Goal: Transaction & Acquisition: Register for event/course

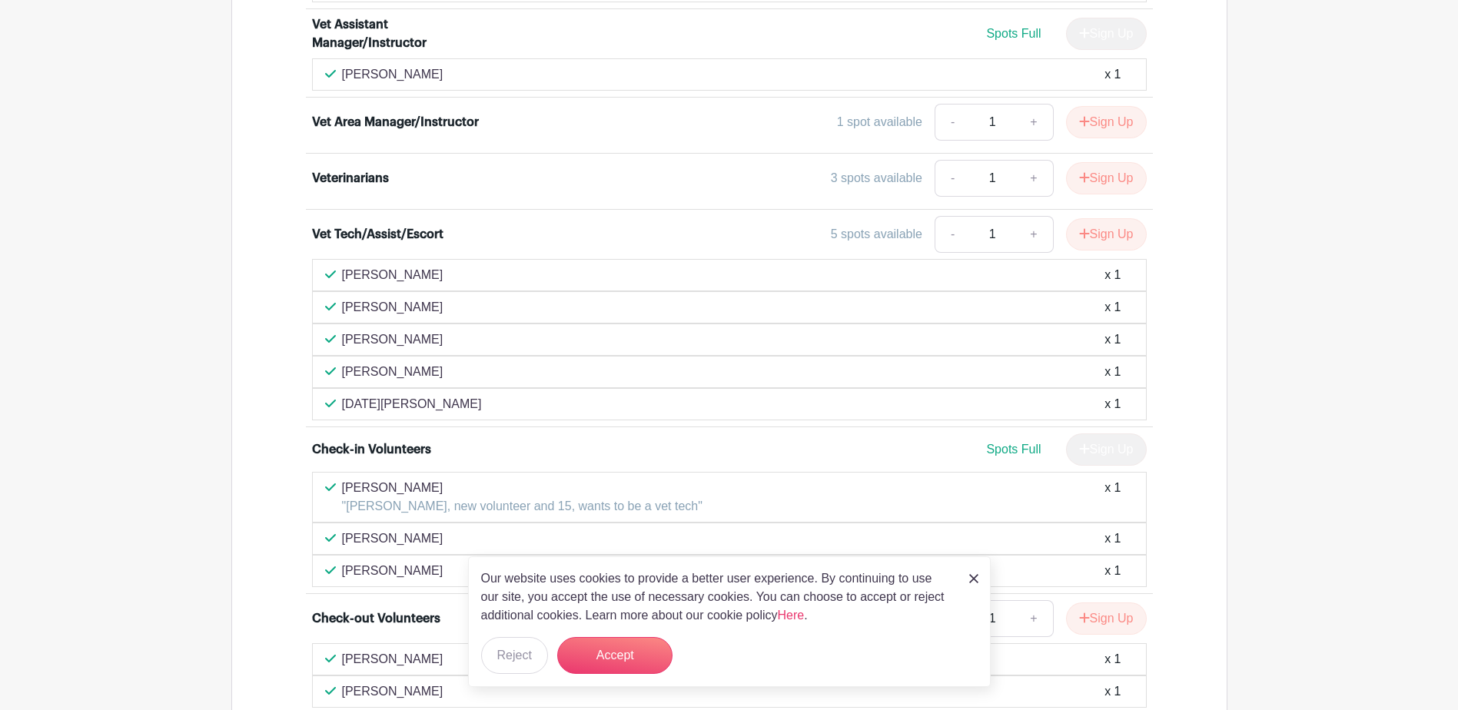
scroll to position [1433, 0]
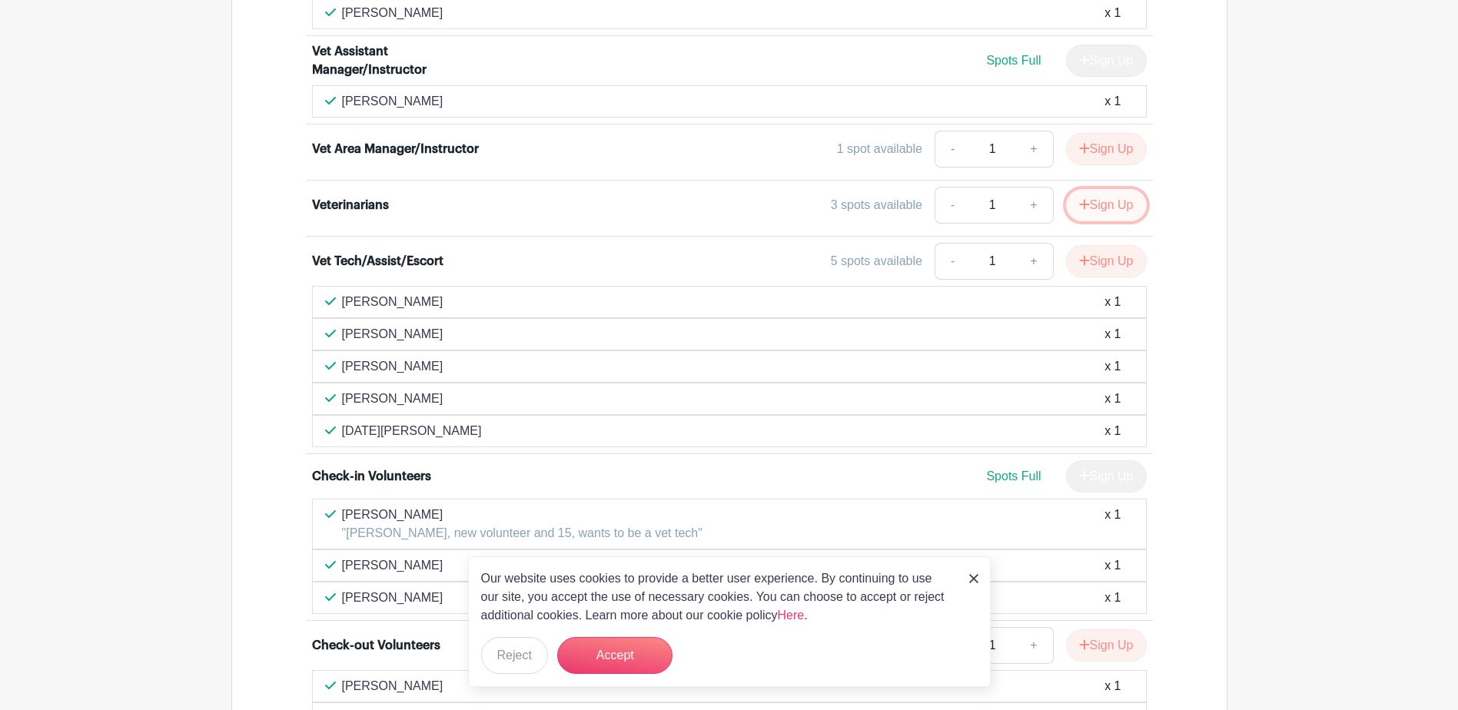
click at [1103, 195] on button "Sign Up" at bounding box center [1106, 205] width 81 height 32
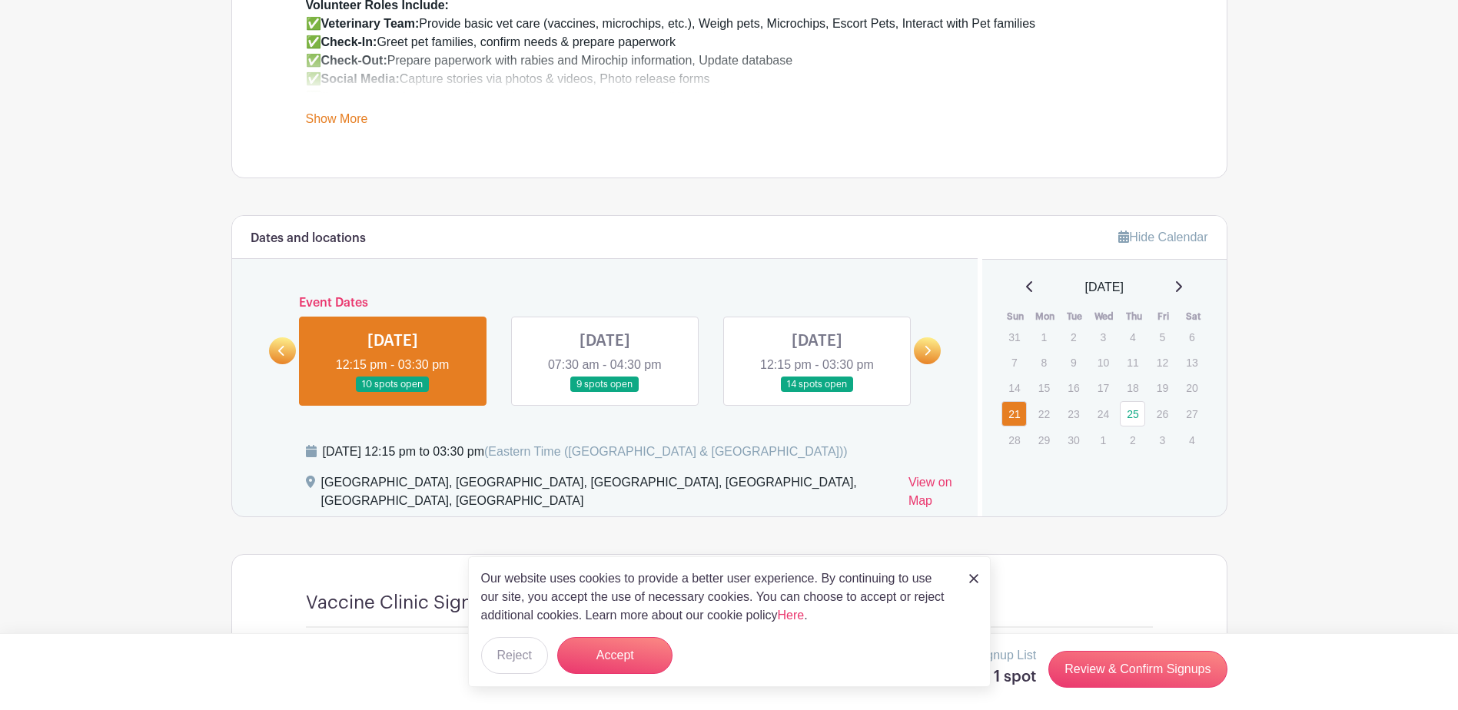
scroll to position [742, 0]
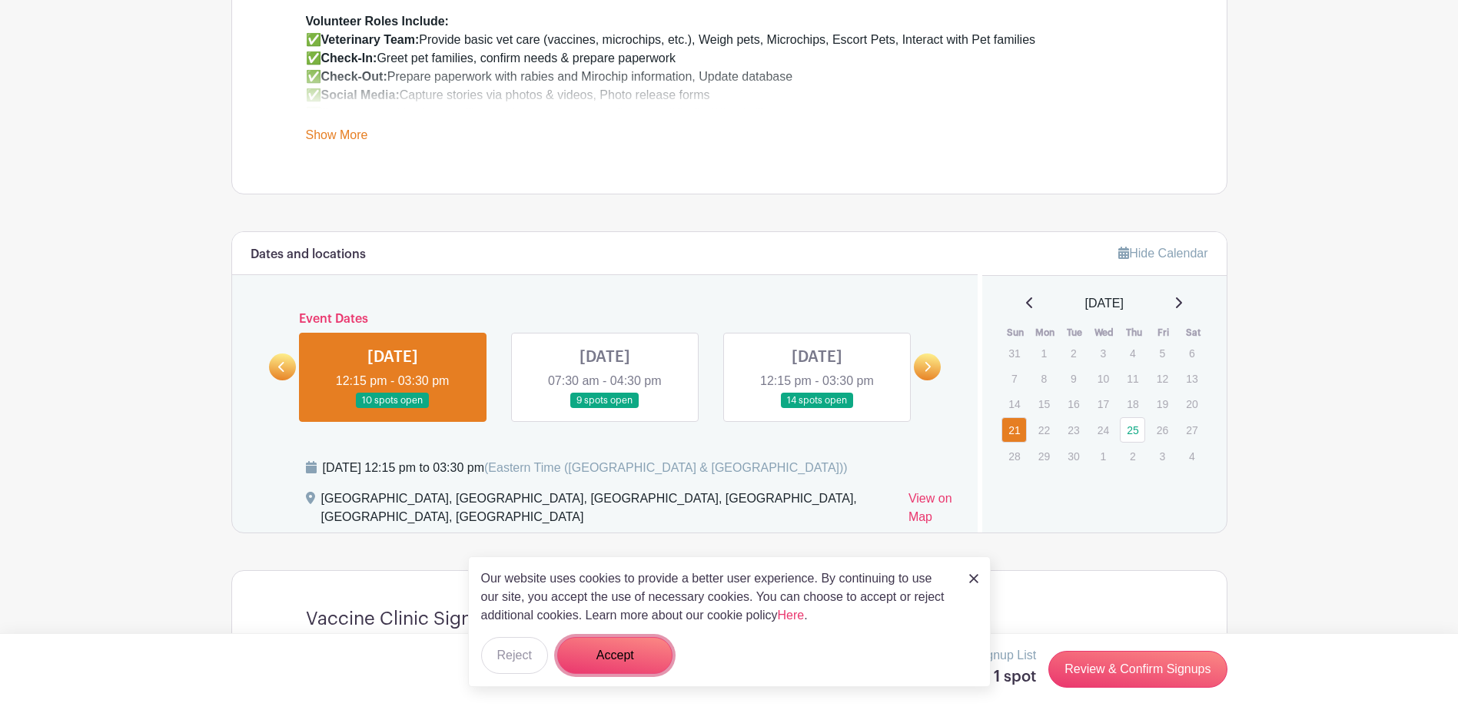
click at [605, 659] on button "Accept" at bounding box center [614, 655] width 115 height 37
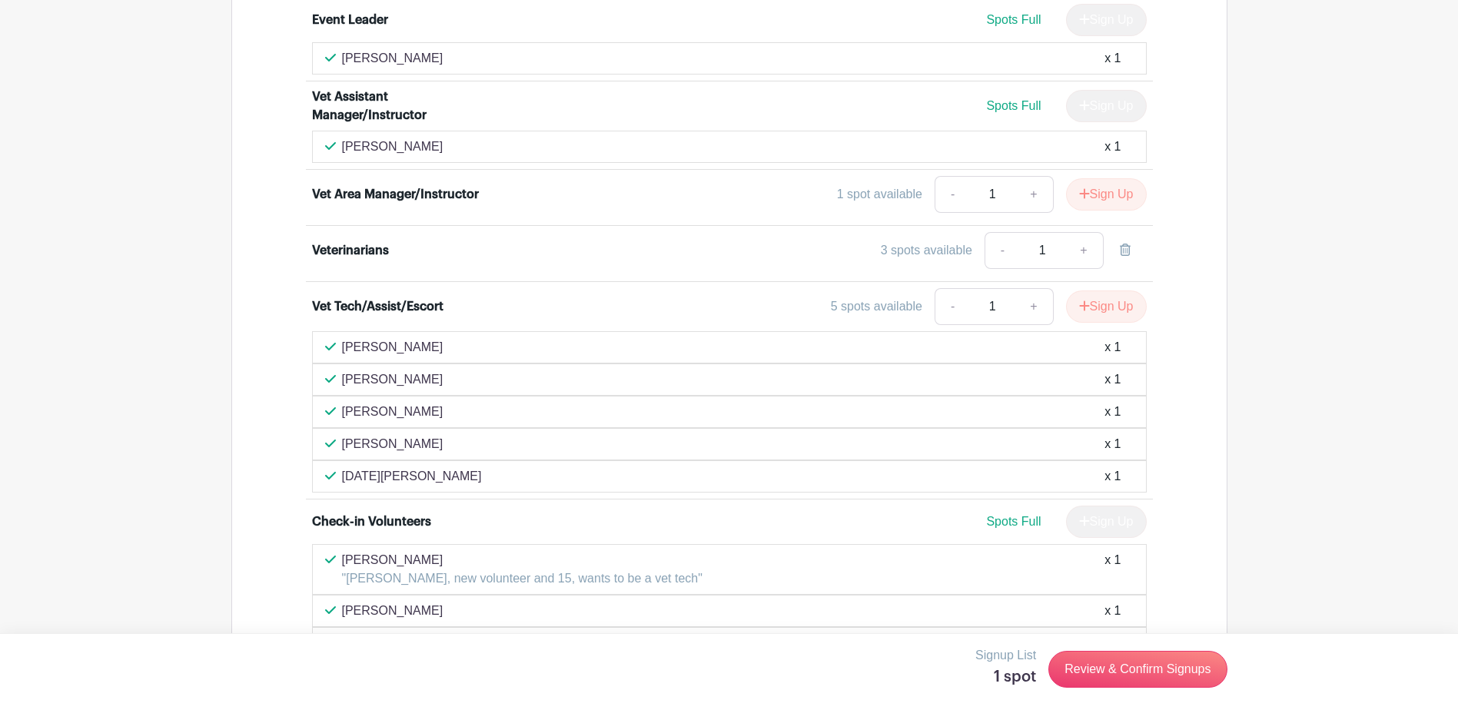
scroll to position [1510, 0]
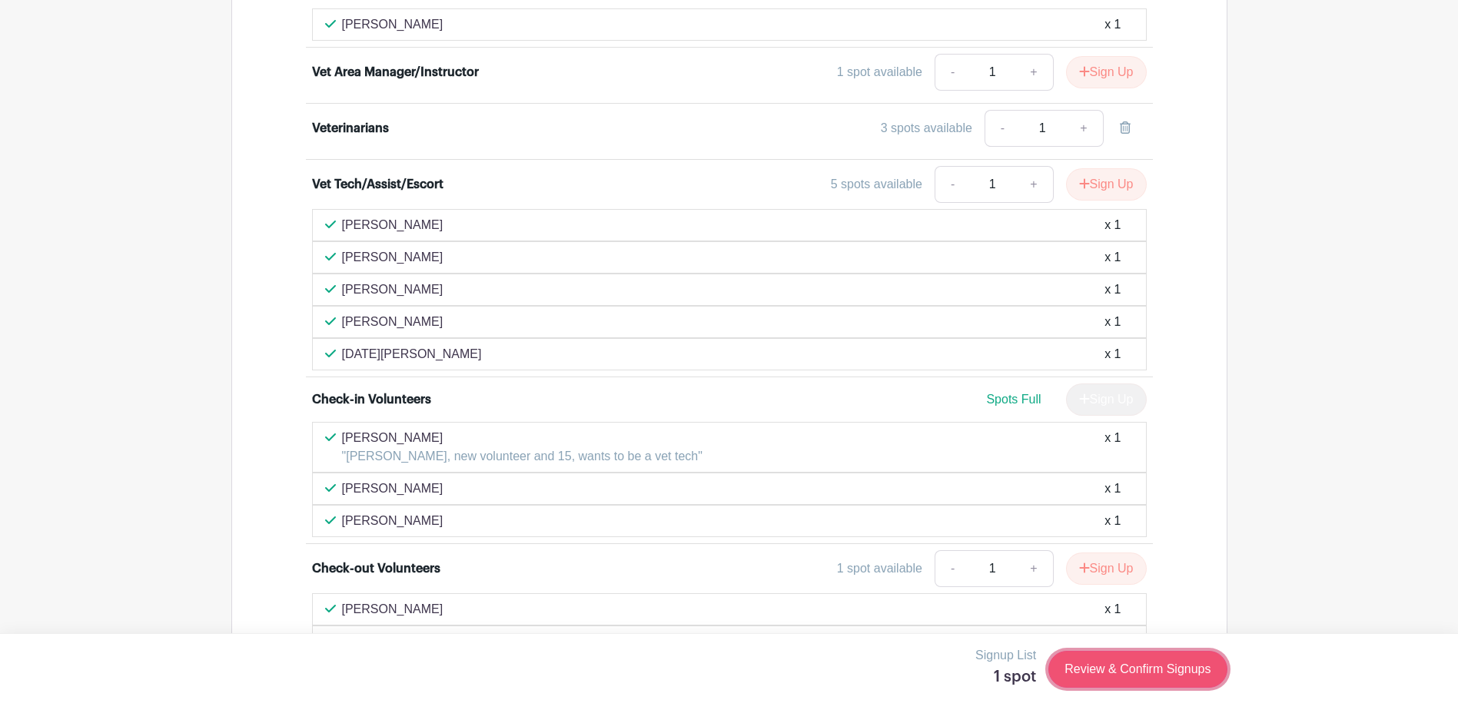
click at [1128, 666] on link "Review & Confirm Signups" at bounding box center [1137, 669] width 178 height 37
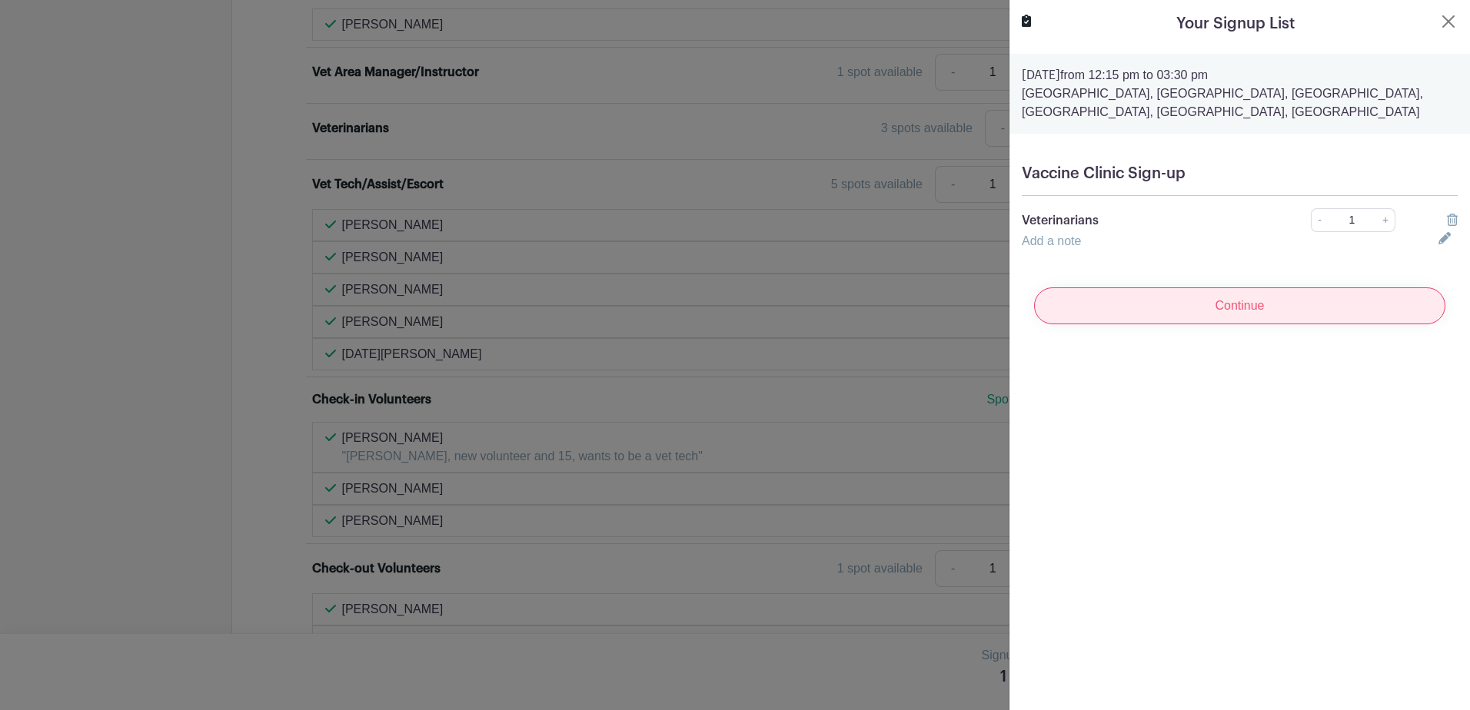
click at [1146, 309] on input "Continue" at bounding box center [1239, 305] width 411 height 37
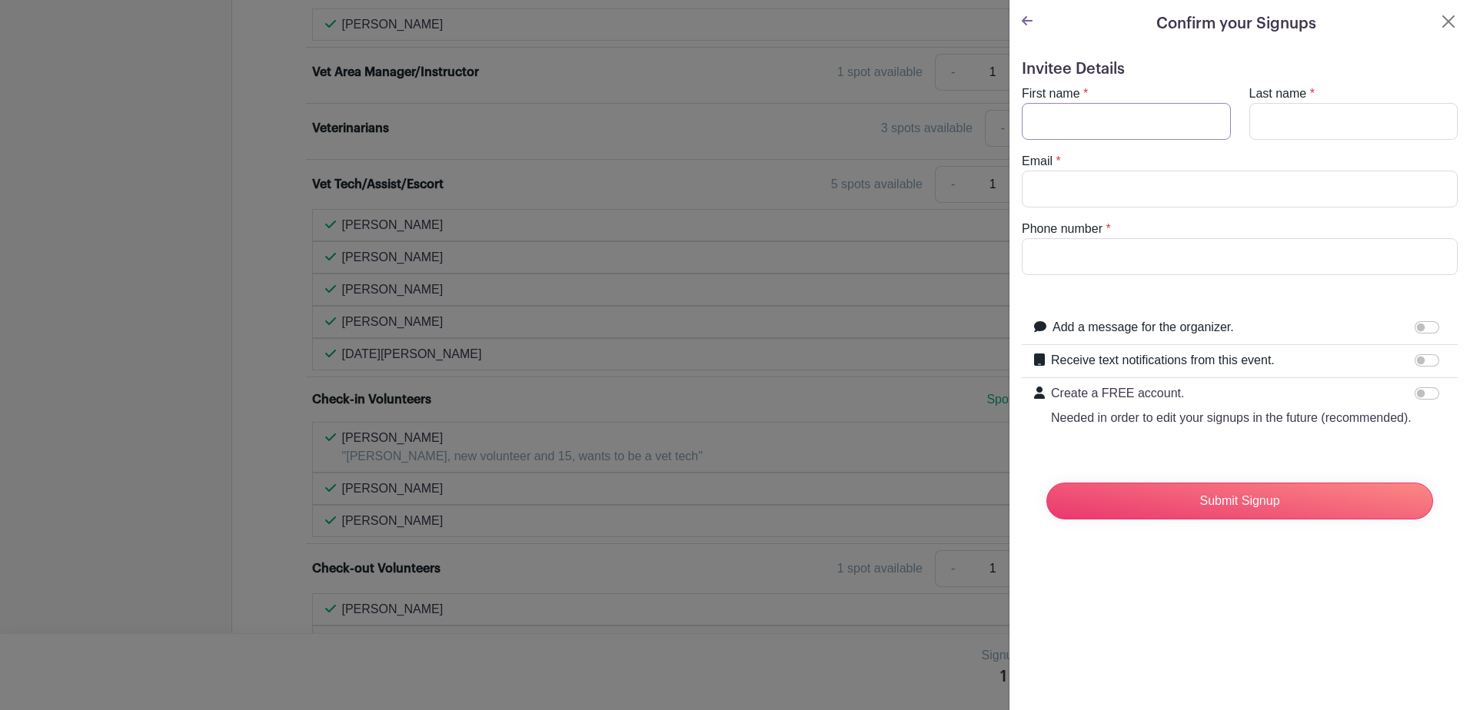
click at [1102, 110] on input "First name" at bounding box center [1125, 121] width 209 height 37
type input "[PERSON_NAME]"
type input "[EMAIL_ADDRESS][DOMAIN_NAME]"
type input "5024573055"
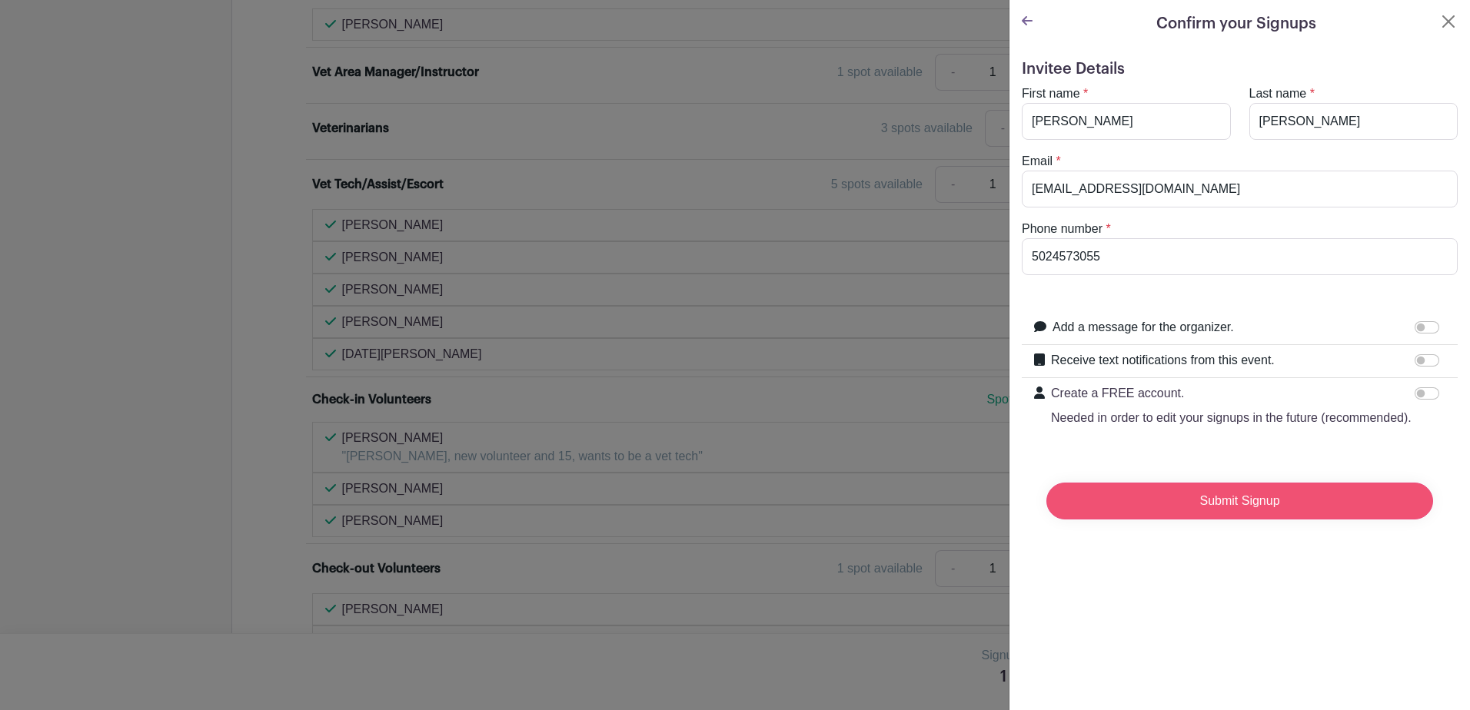
click at [1202, 514] on input "Submit Signup" at bounding box center [1239, 501] width 387 height 37
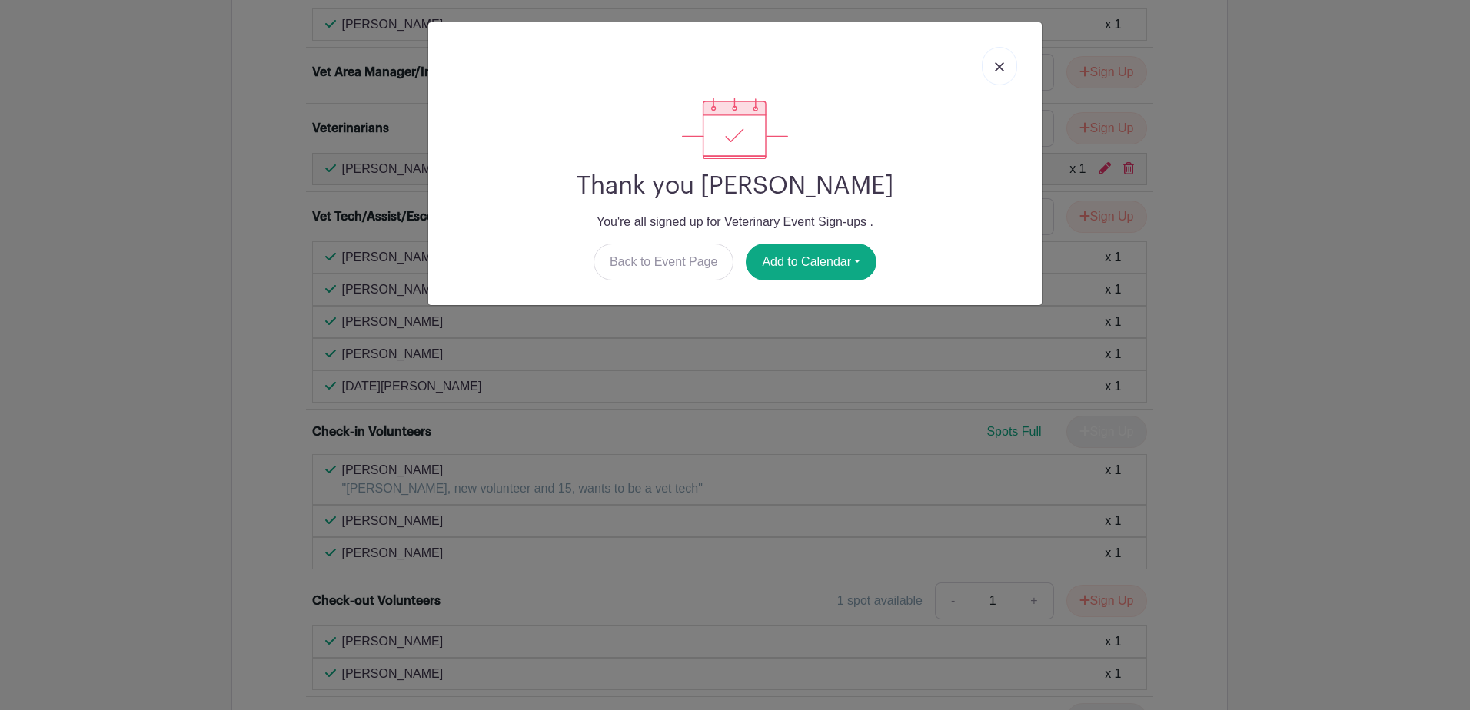
click at [1006, 59] on link at bounding box center [998, 66] width 35 height 38
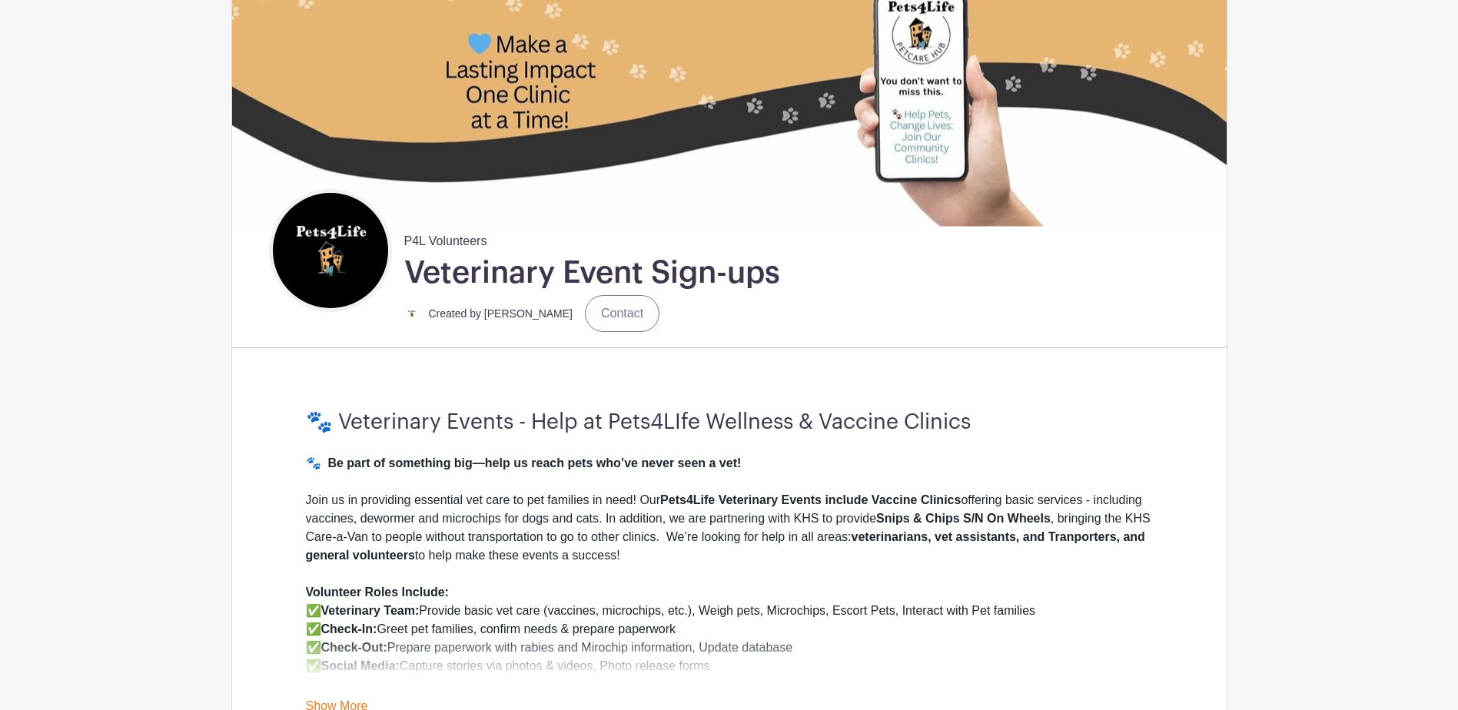
scroll to position [538, 0]
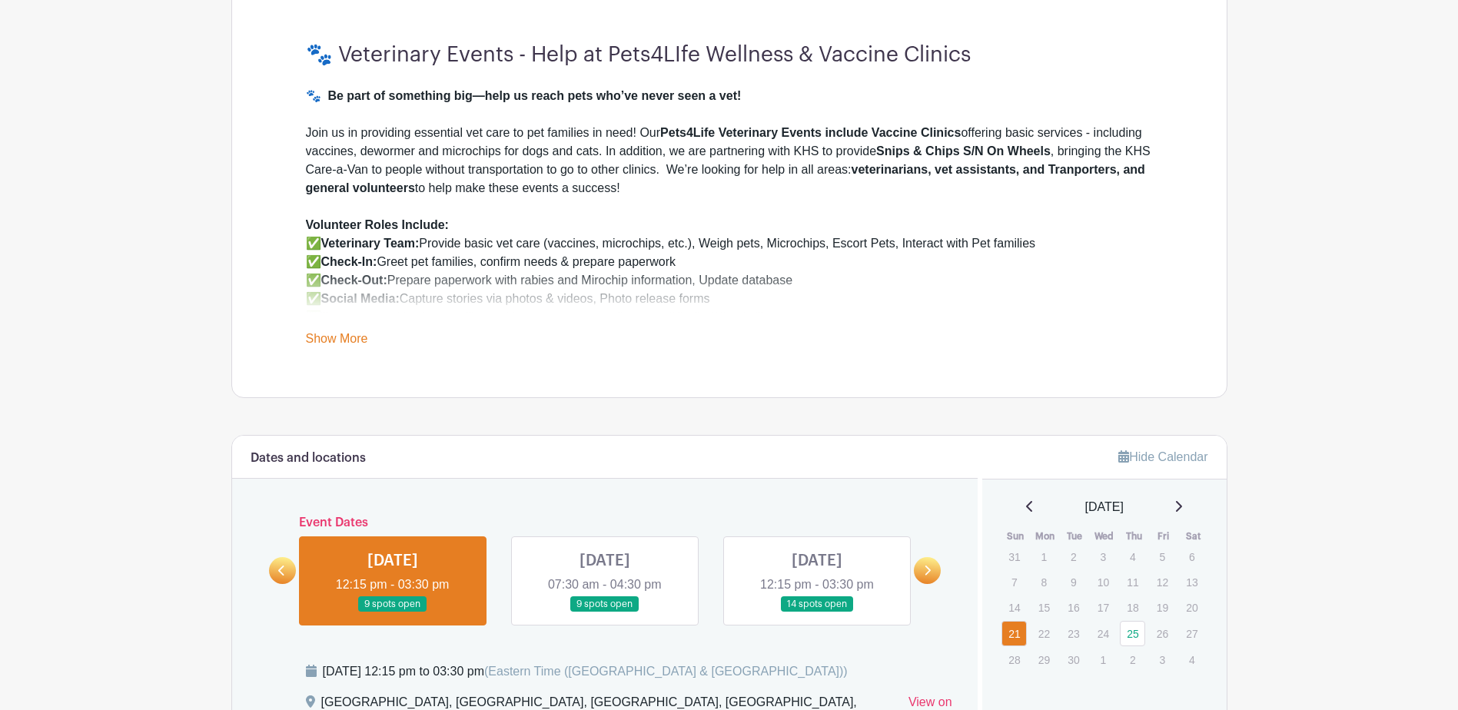
click at [817, 613] on link at bounding box center [817, 613] width 0 height 0
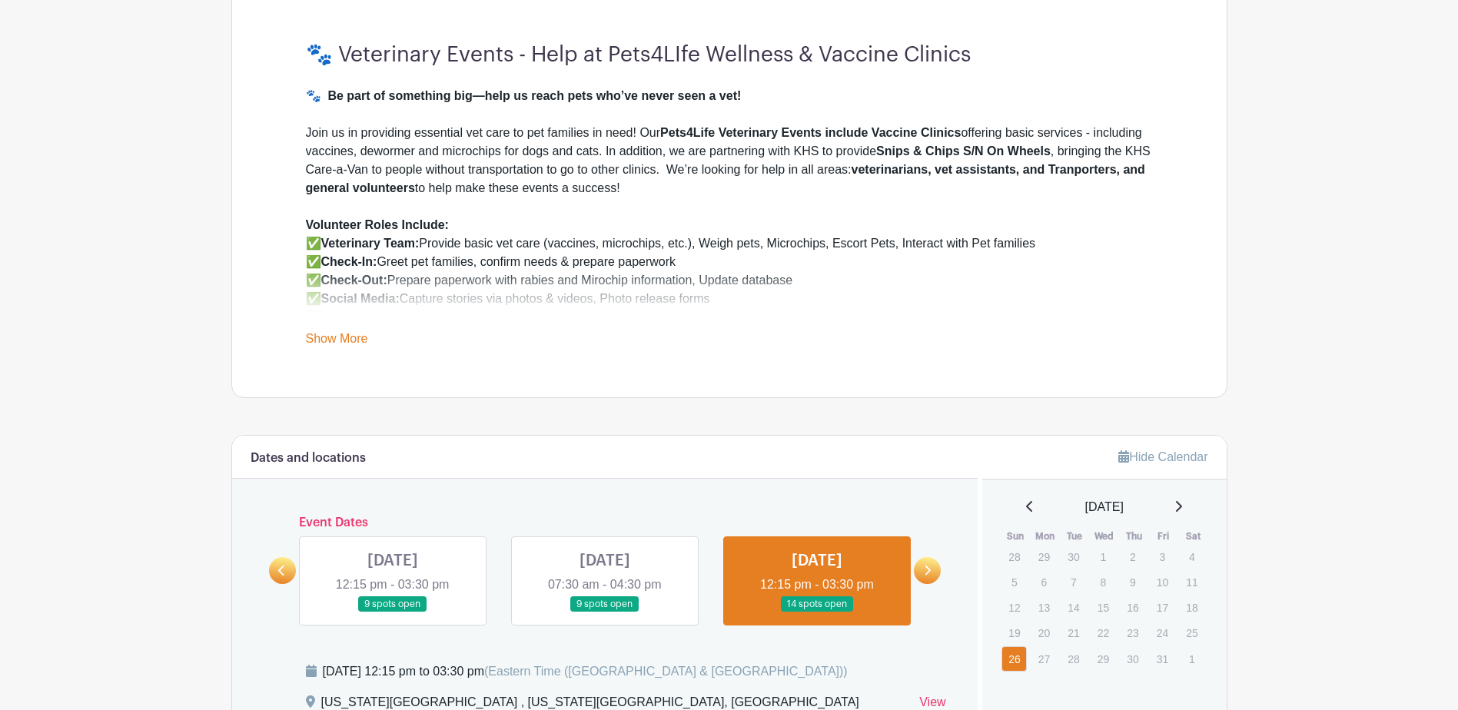
click at [930, 566] on icon at bounding box center [927, 571] width 7 height 12
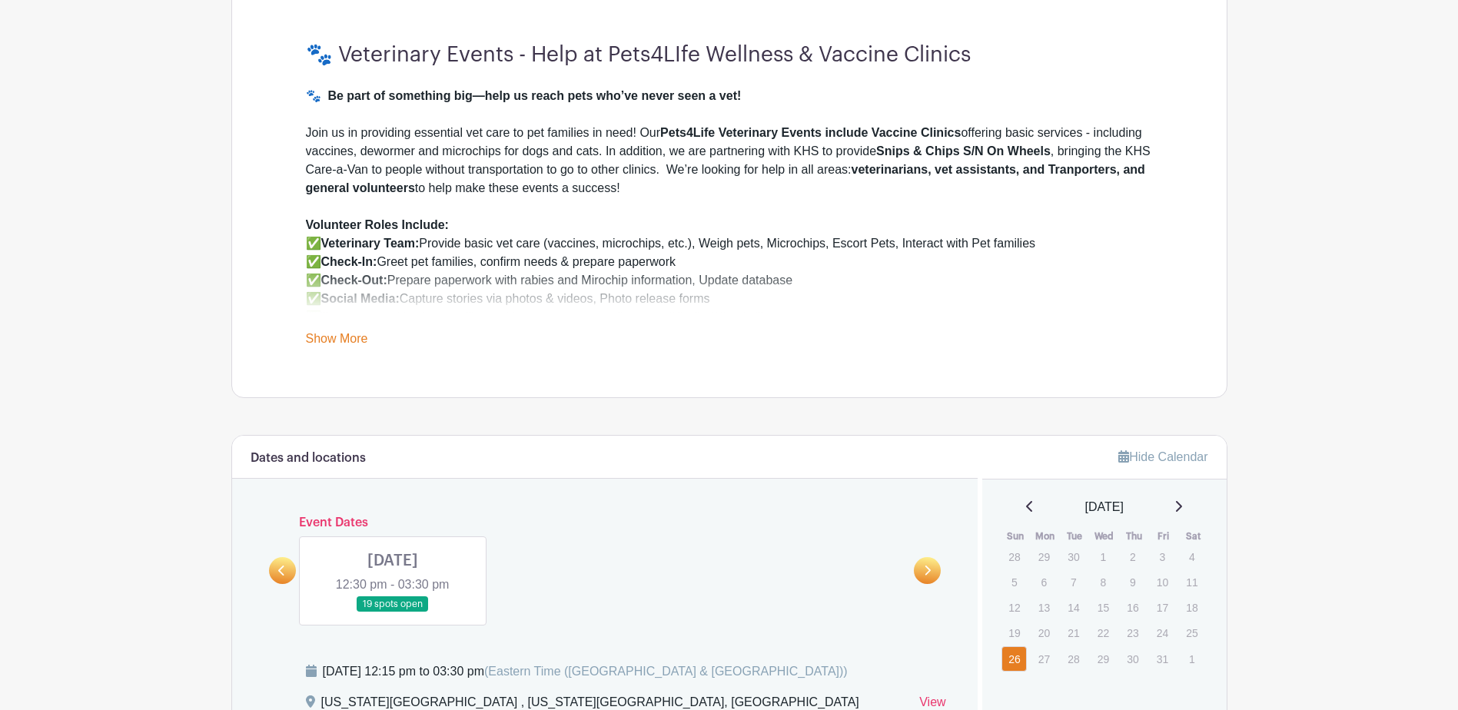
click at [281, 576] on link at bounding box center [282, 570] width 27 height 27
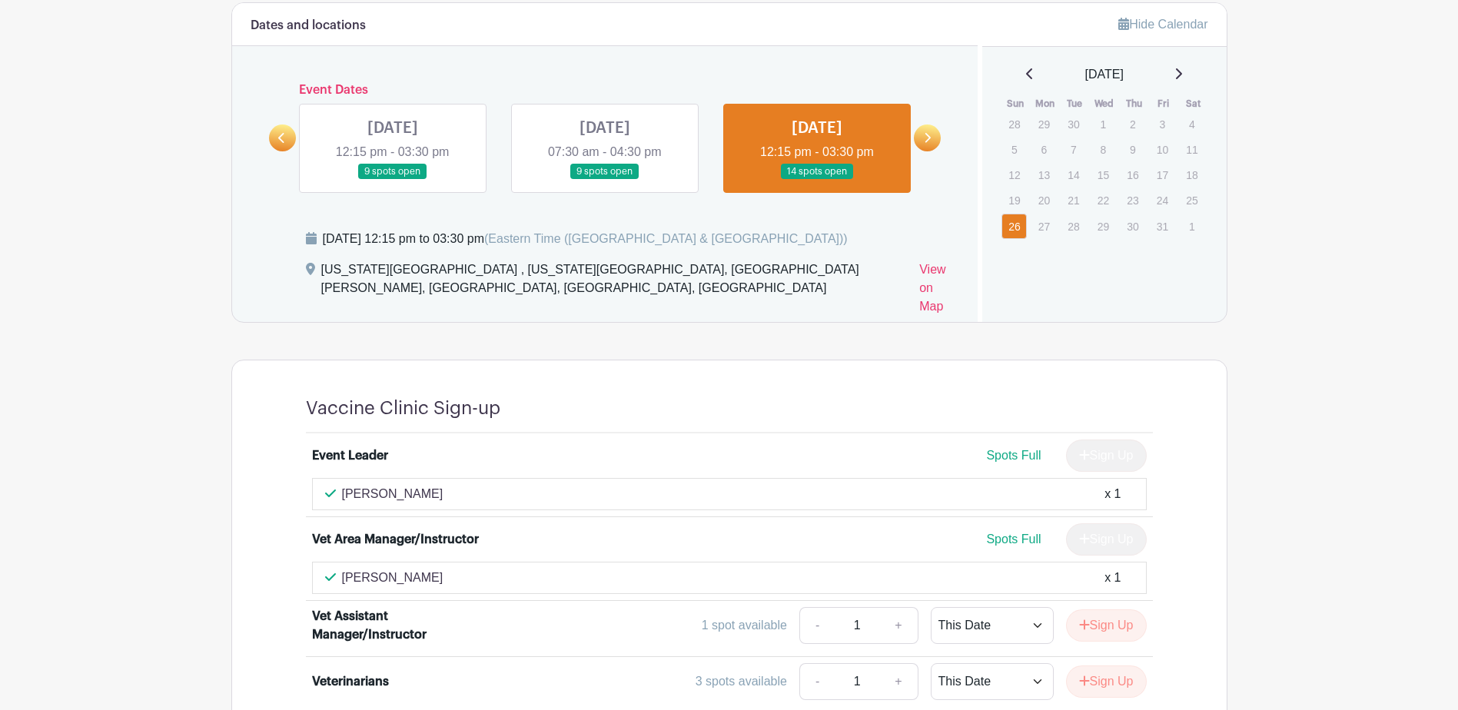
scroll to position [1153, 0]
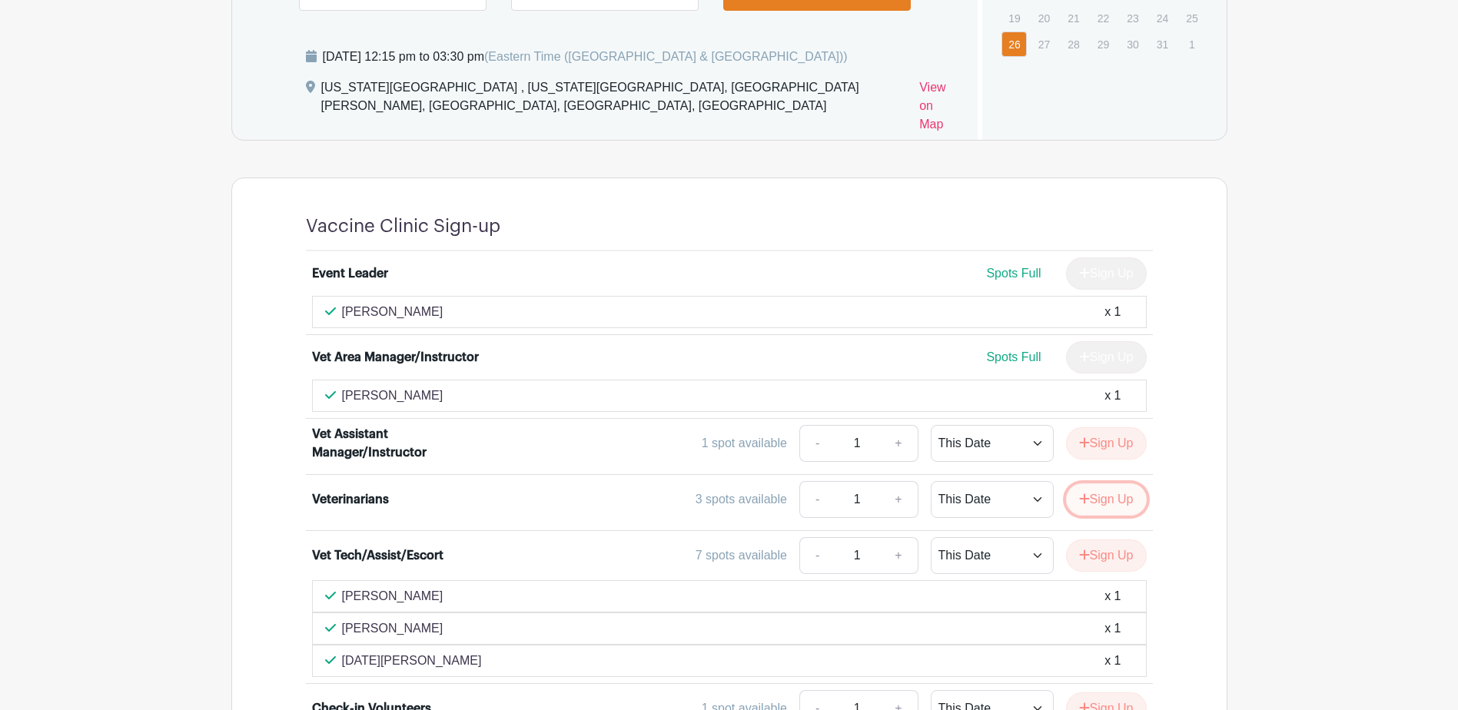
click at [1097, 483] on button "Sign Up" at bounding box center [1106, 499] width 81 height 32
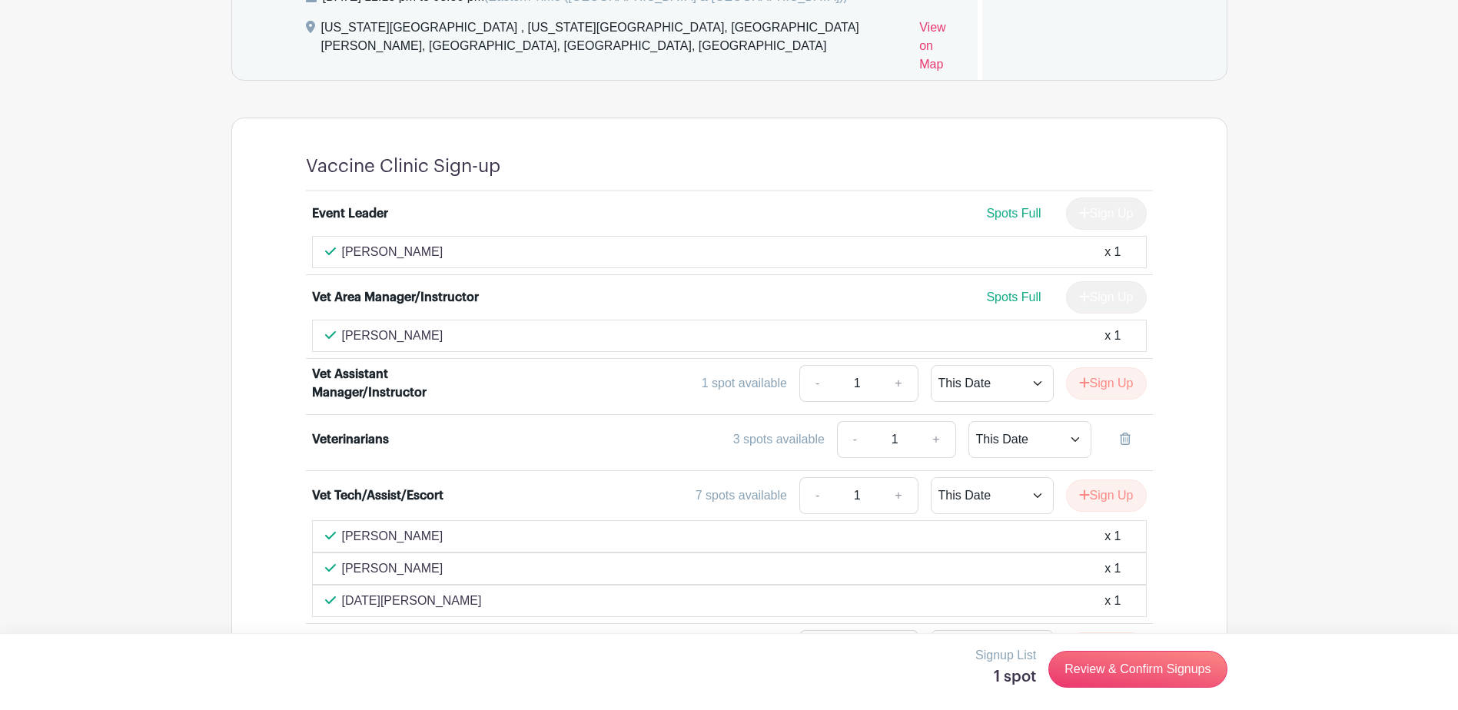
scroll to position [1537, 0]
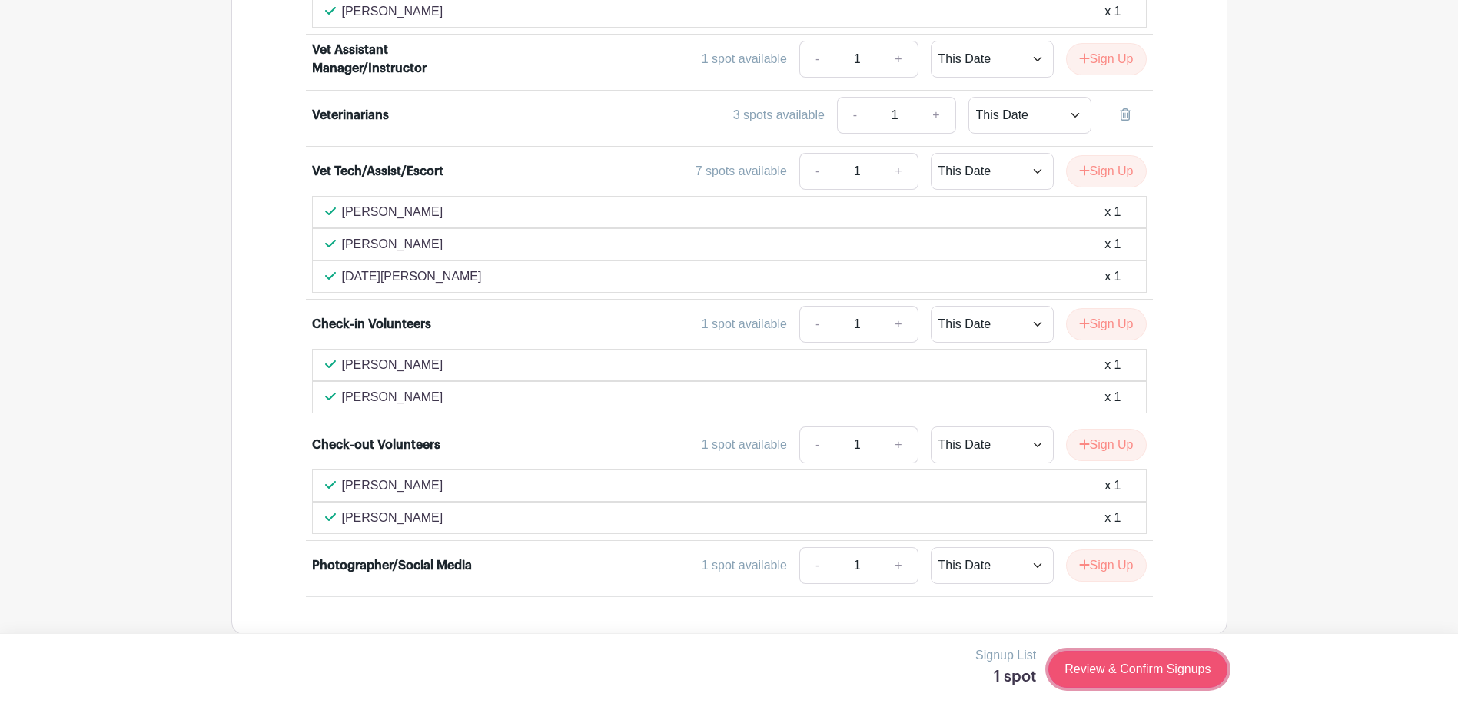
click at [1125, 671] on link "Review & Confirm Signups" at bounding box center [1137, 669] width 178 height 37
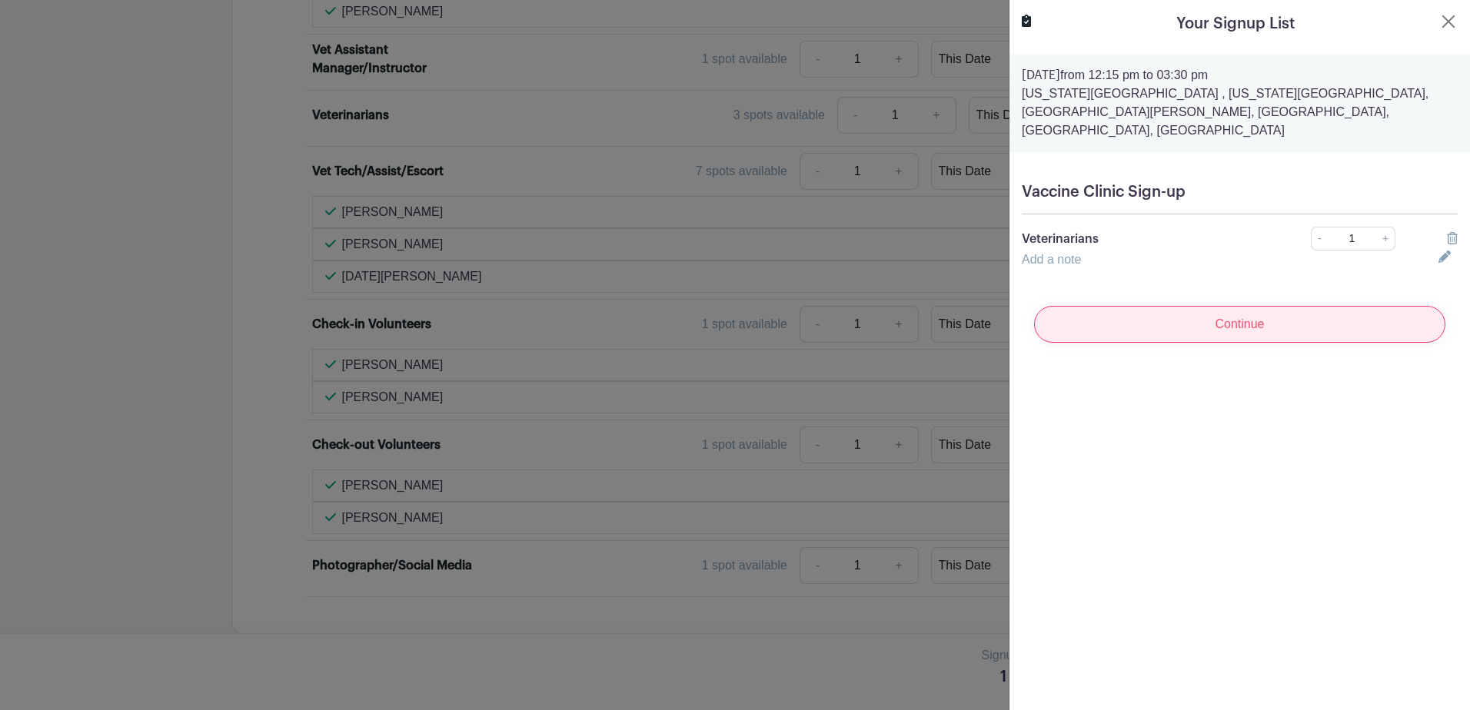
click at [1249, 309] on input "Continue" at bounding box center [1239, 324] width 411 height 37
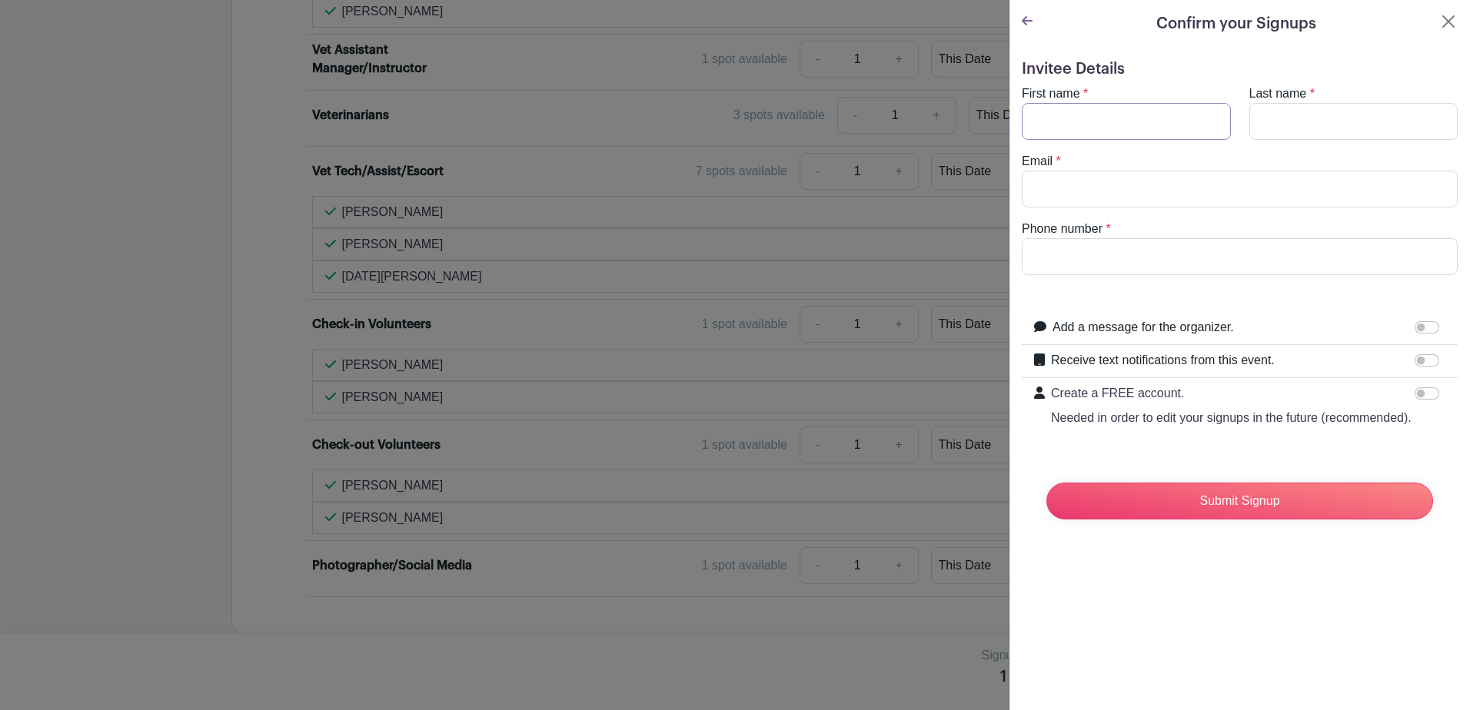
click at [1103, 113] on input "First name" at bounding box center [1125, 121] width 209 height 37
type input "[PERSON_NAME]"
type input "[EMAIL_ADDRESS][DOMAIN_NAME]"
type input "5024573055"
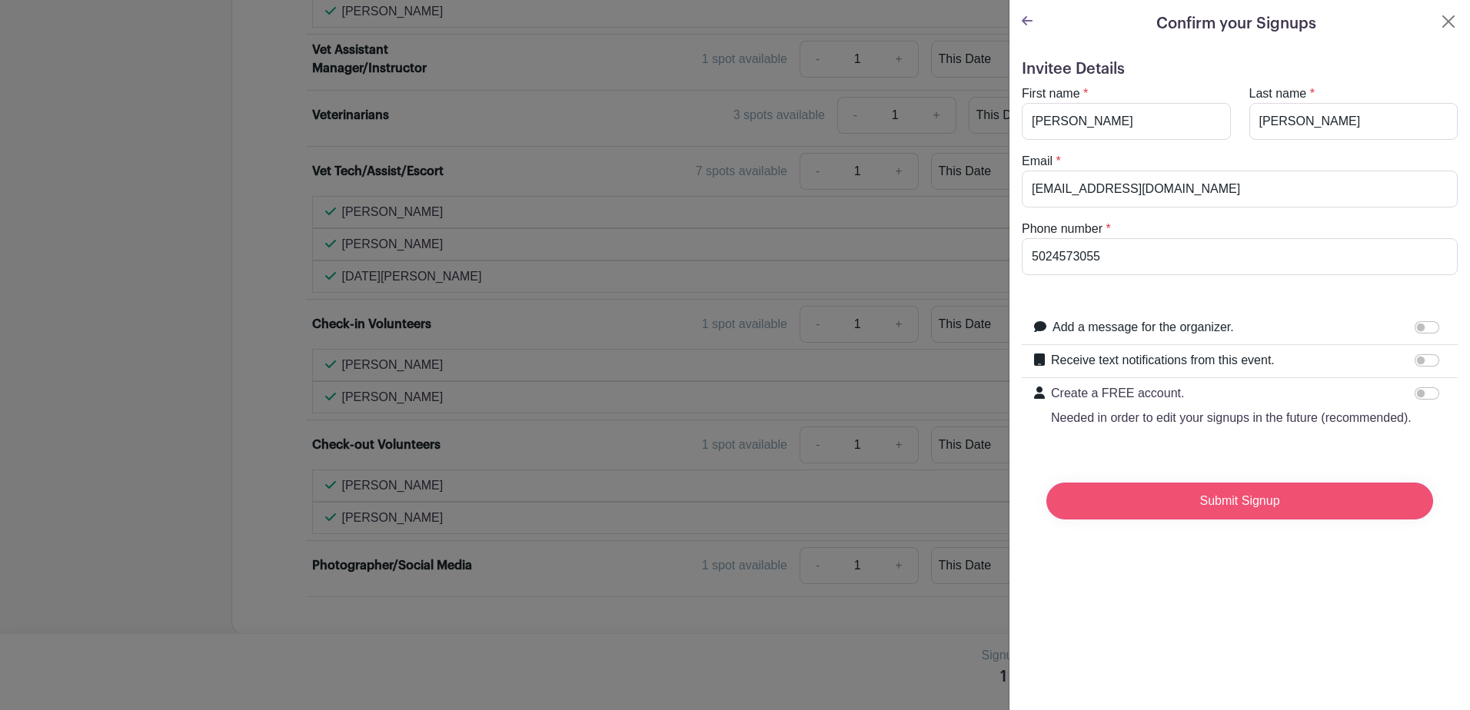
click at [1205, 520] on input "Submit Signup" at bounding box center [1239, 501] width 387 height 37
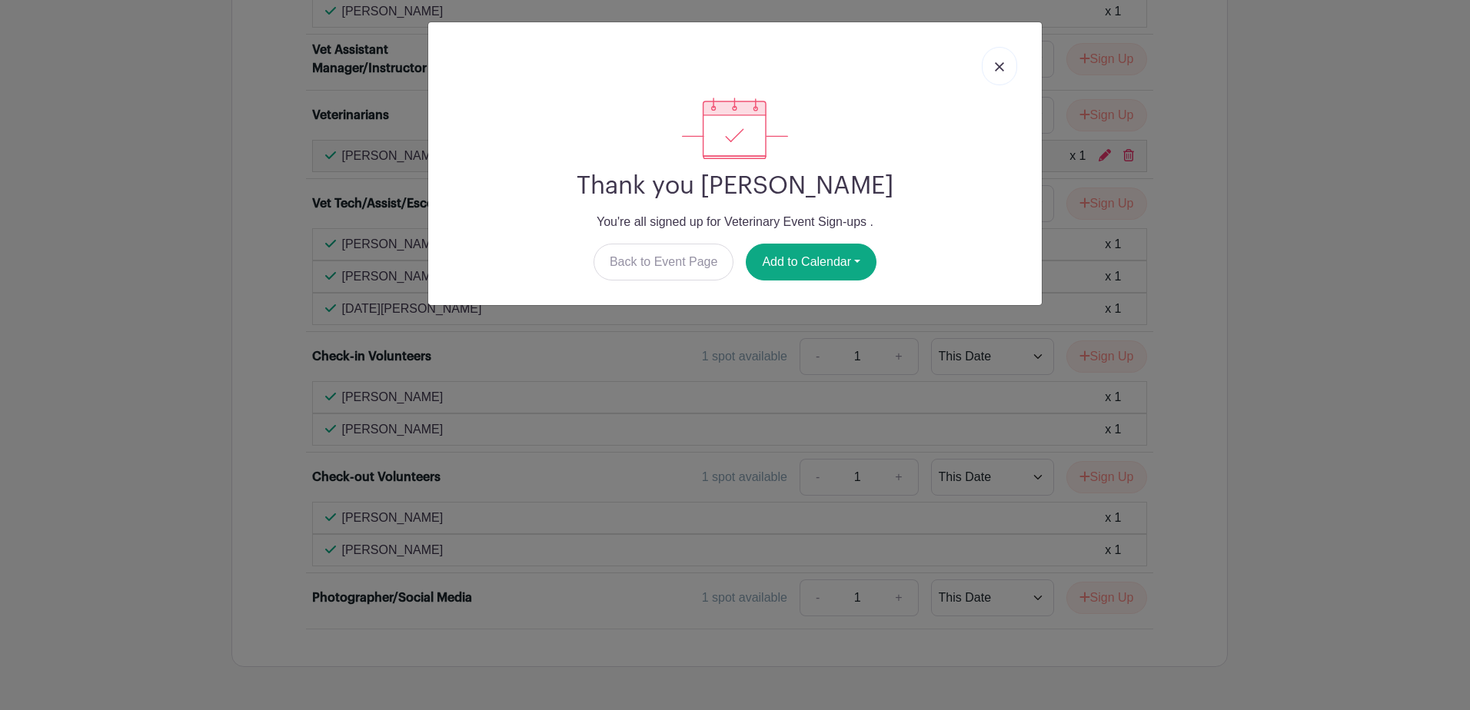
click at [999, 68] on img at bounding box center [999, 66] width 9 height 9
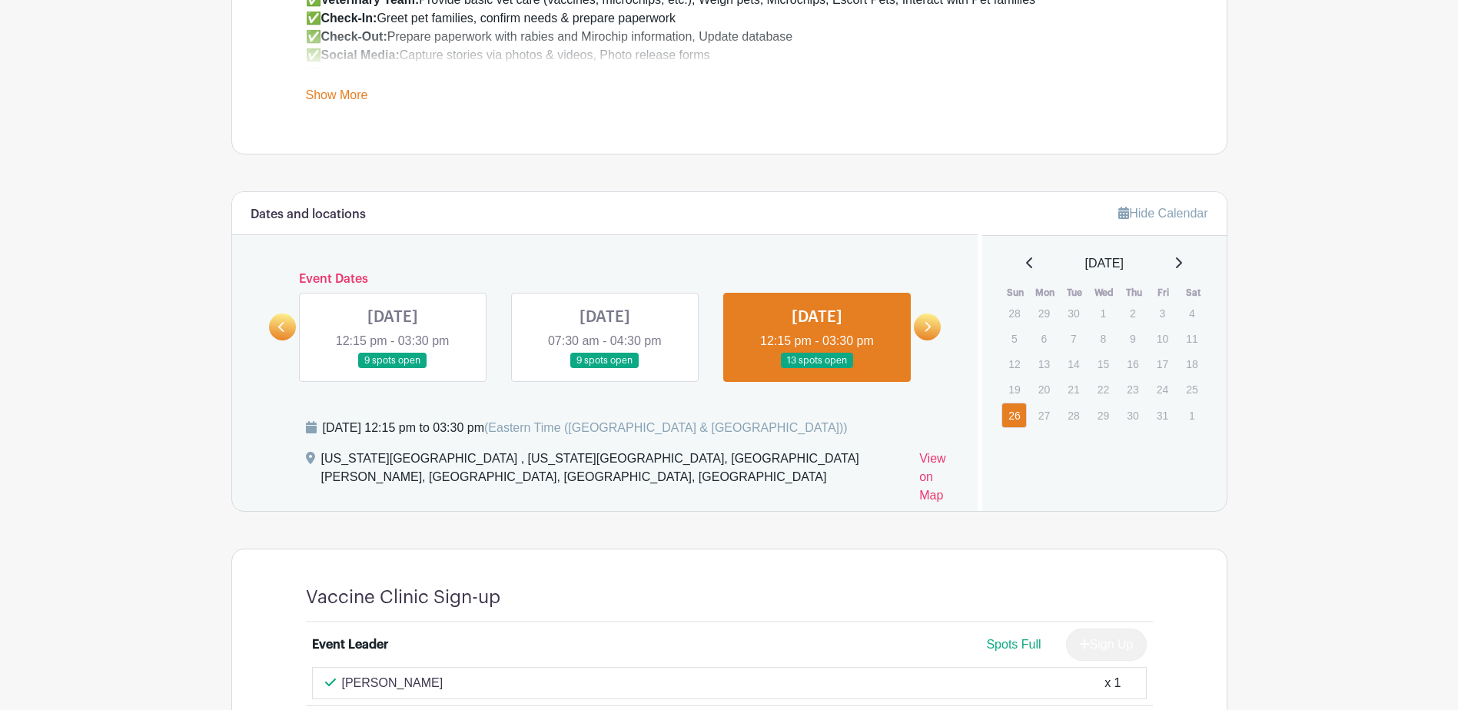
scroll to position [769, 0]
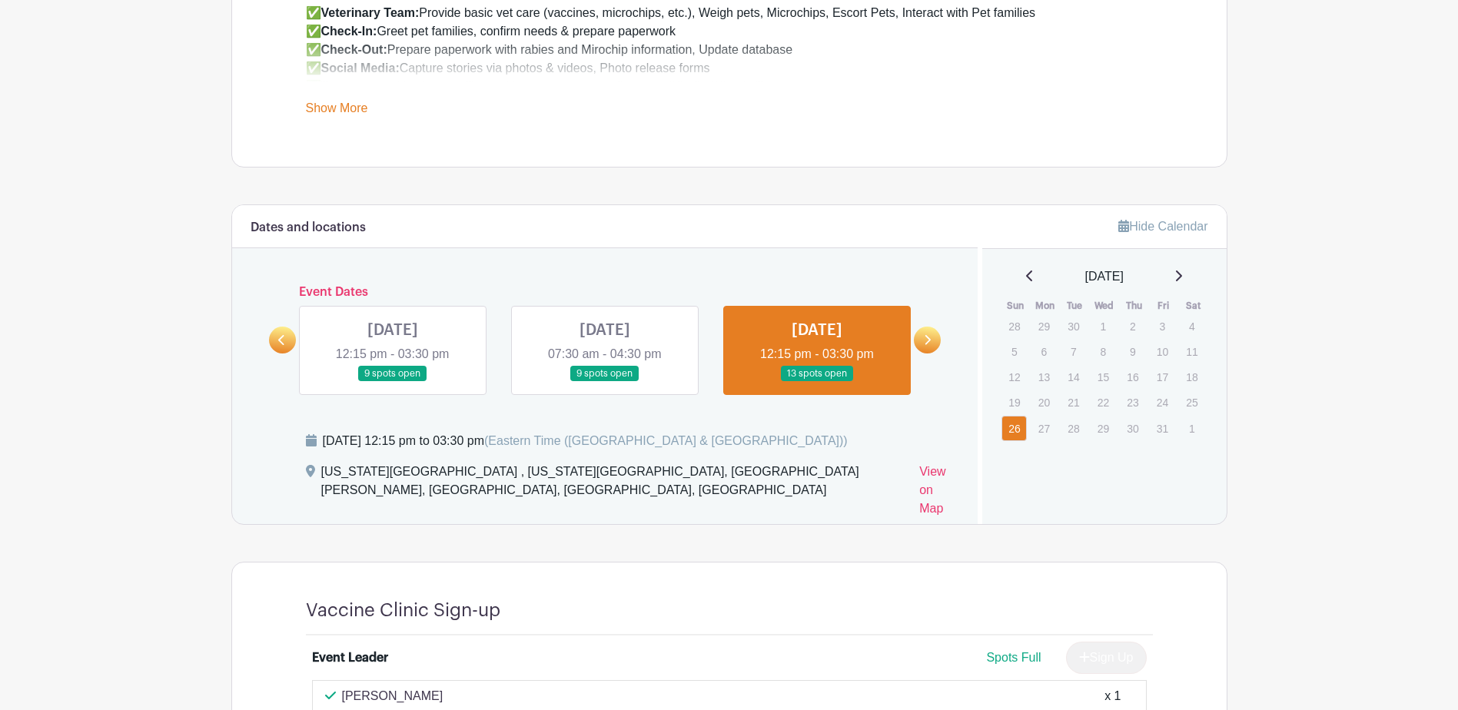
click at [932, 340] on link at bounding box center [927, 340] width 27 height 27
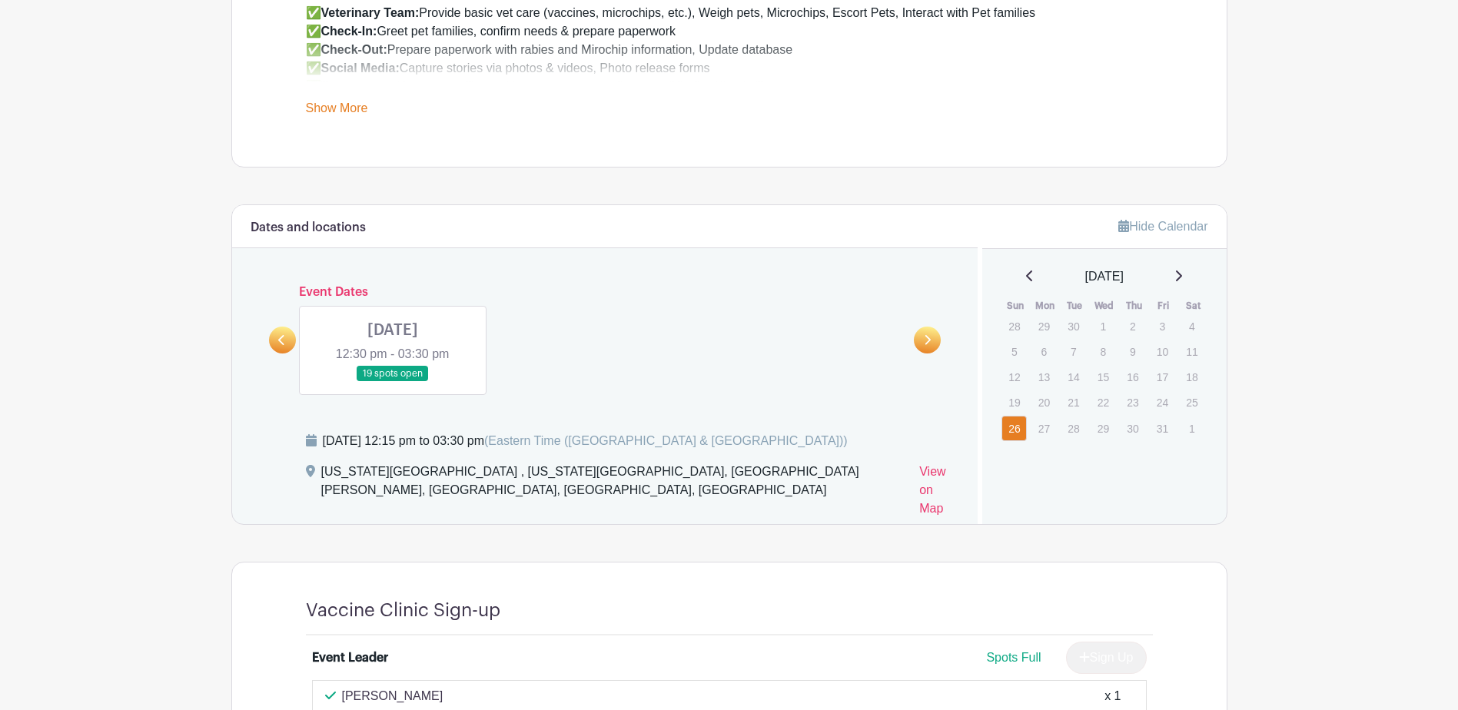
click at [393, 382] on link at bounding box center [393, 382] width 0 height 0
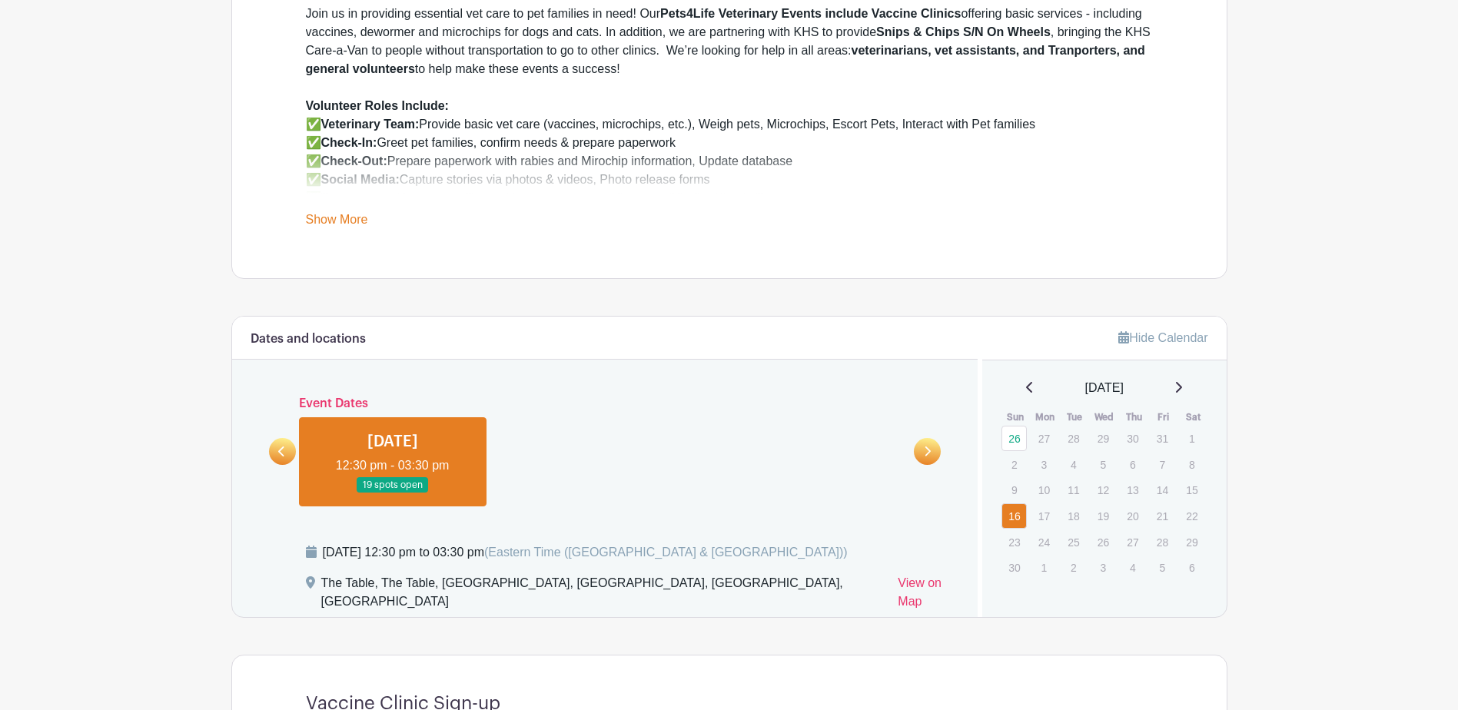
scroll to position [749, 0]
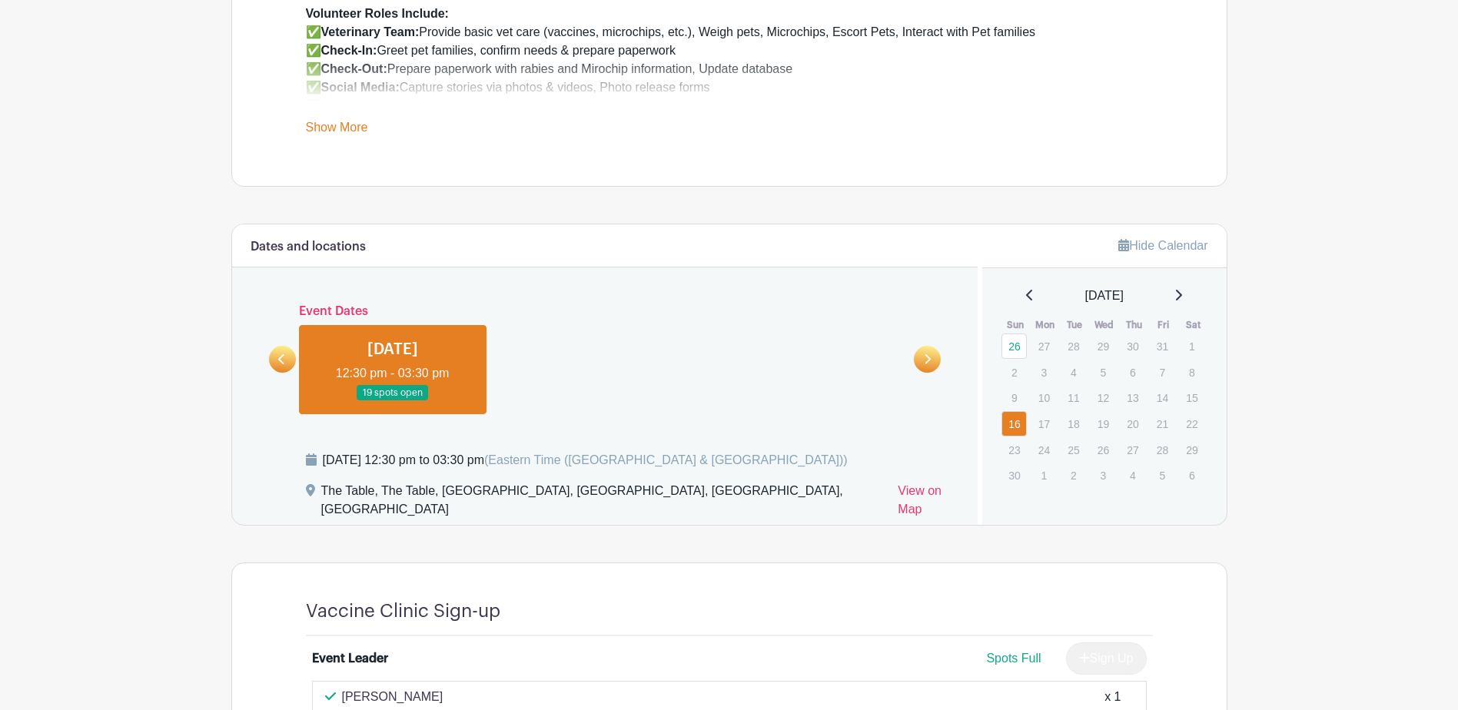
click at [274, 360] on link at bounding box center [282, 359] width 27 height 27
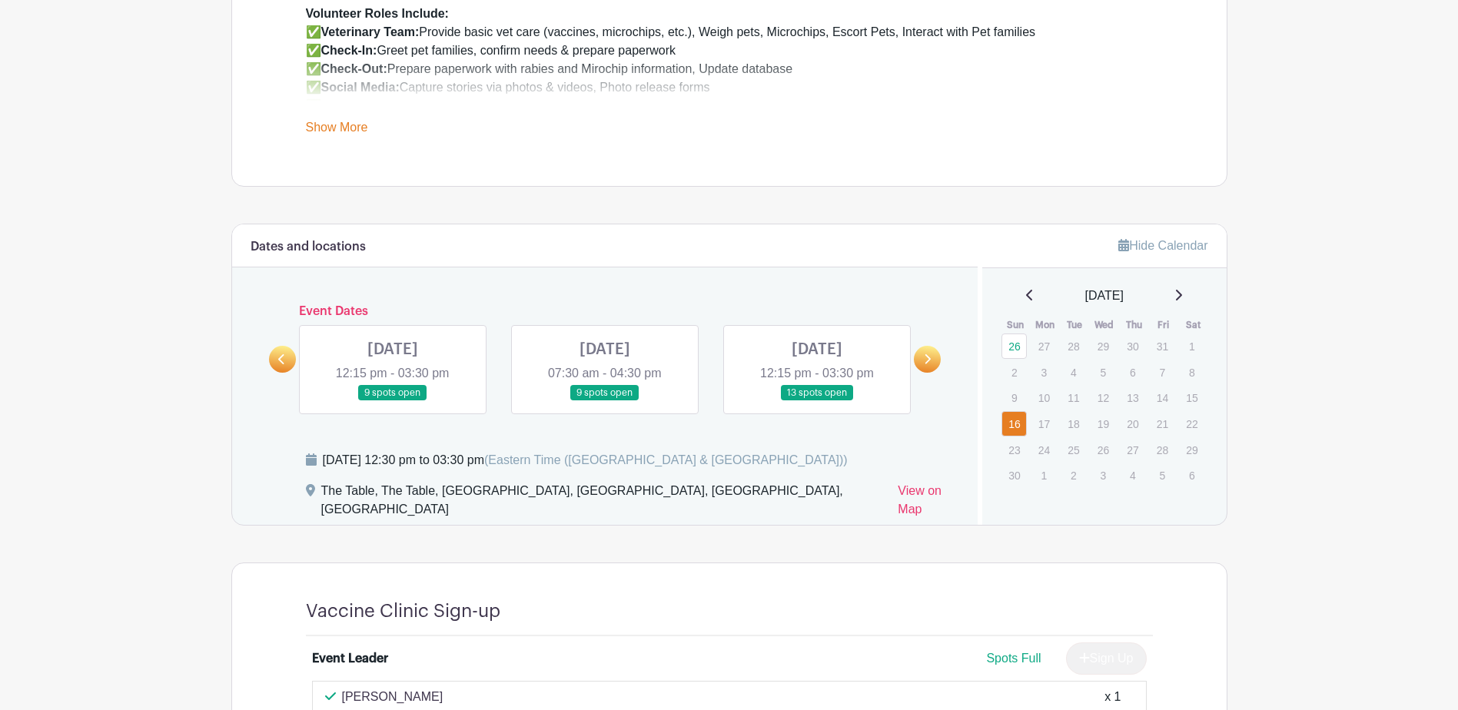
click at [817, 401] on link at bounding box center [817, 401] width 0 height 0
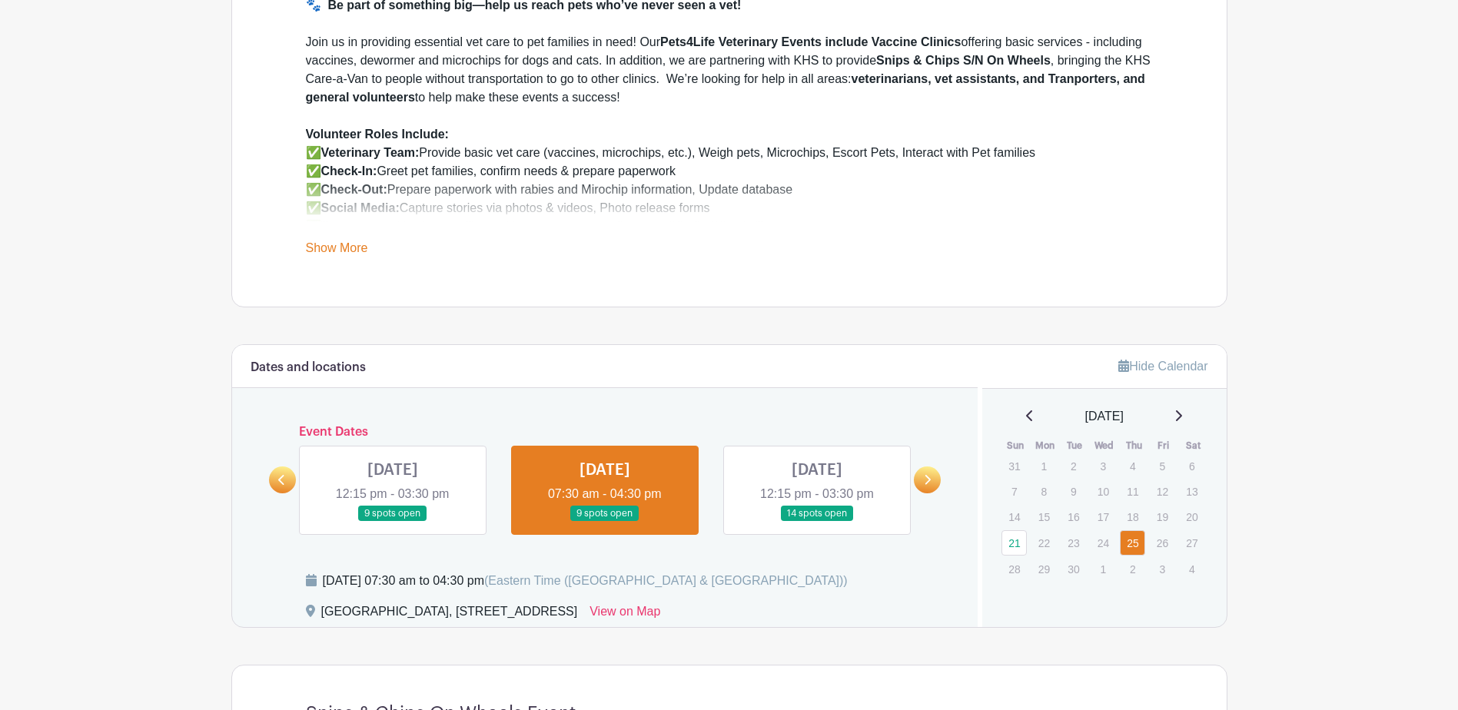
scroll to position [635, 0]
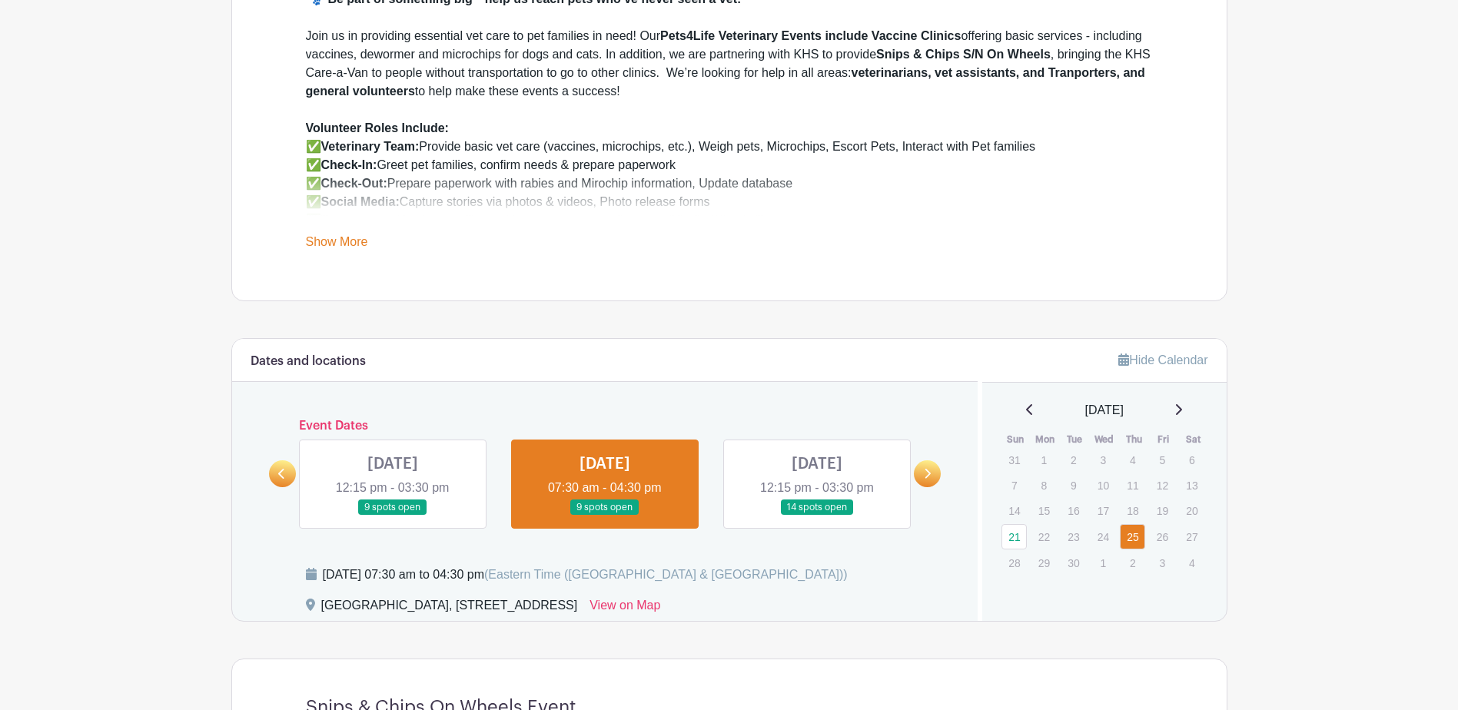
click at [393, 516] on link at bounding box center [393, 516] width 0 height 0
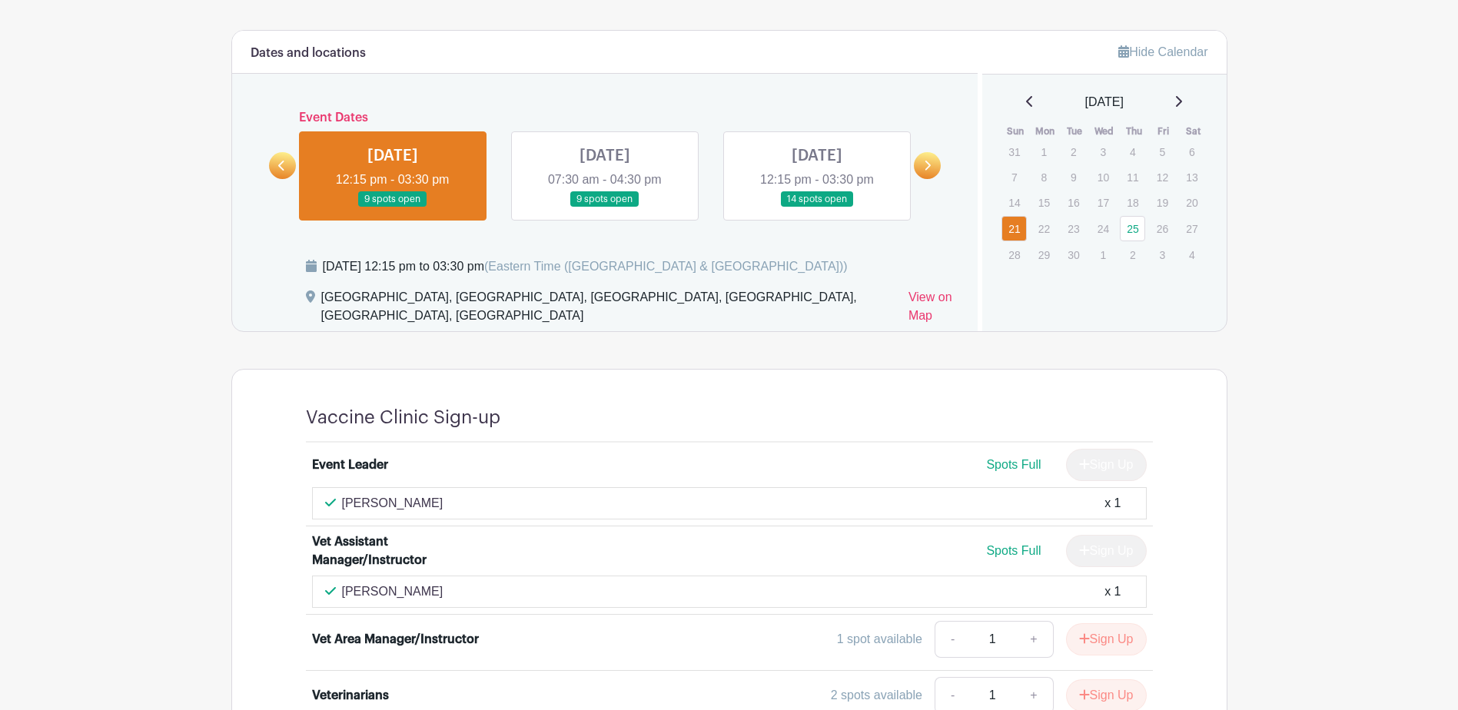
scroll to position [942, 0]
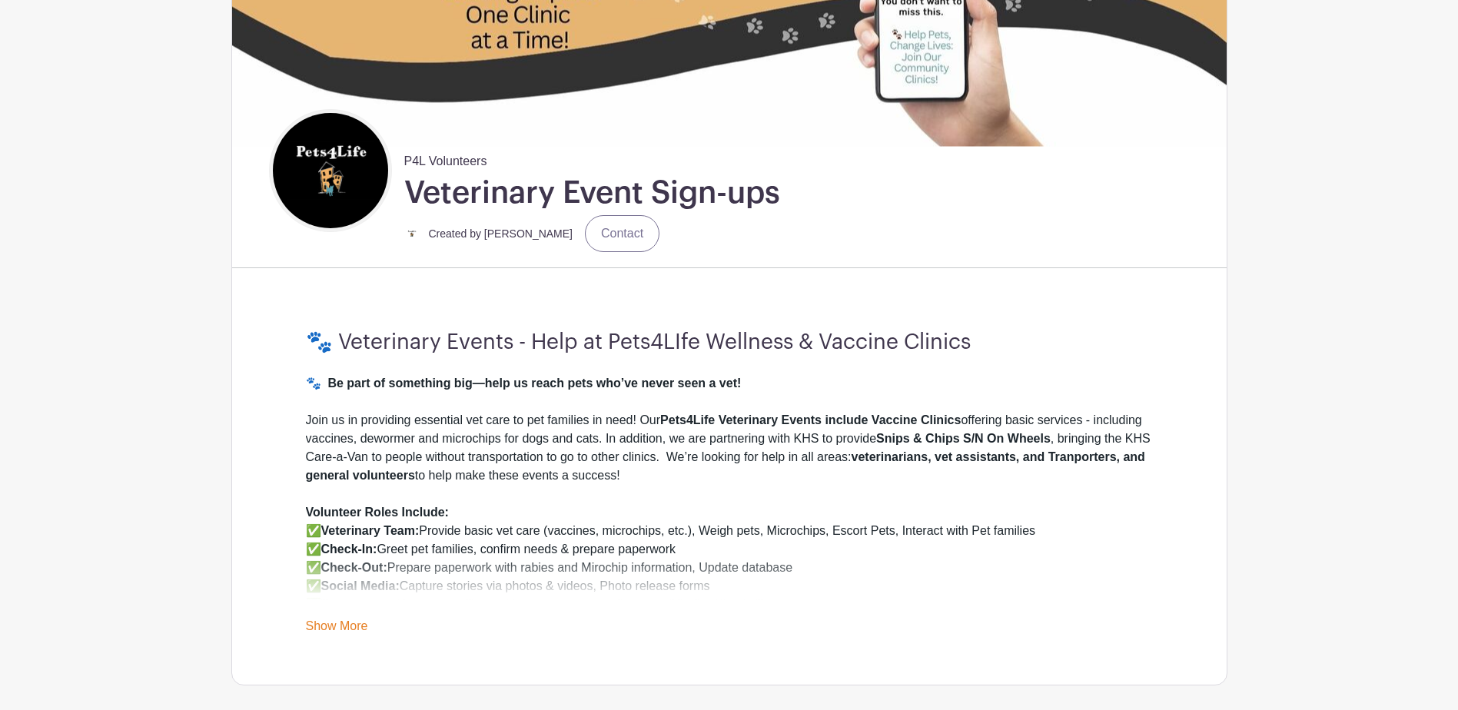
scroll to position [712, 0]
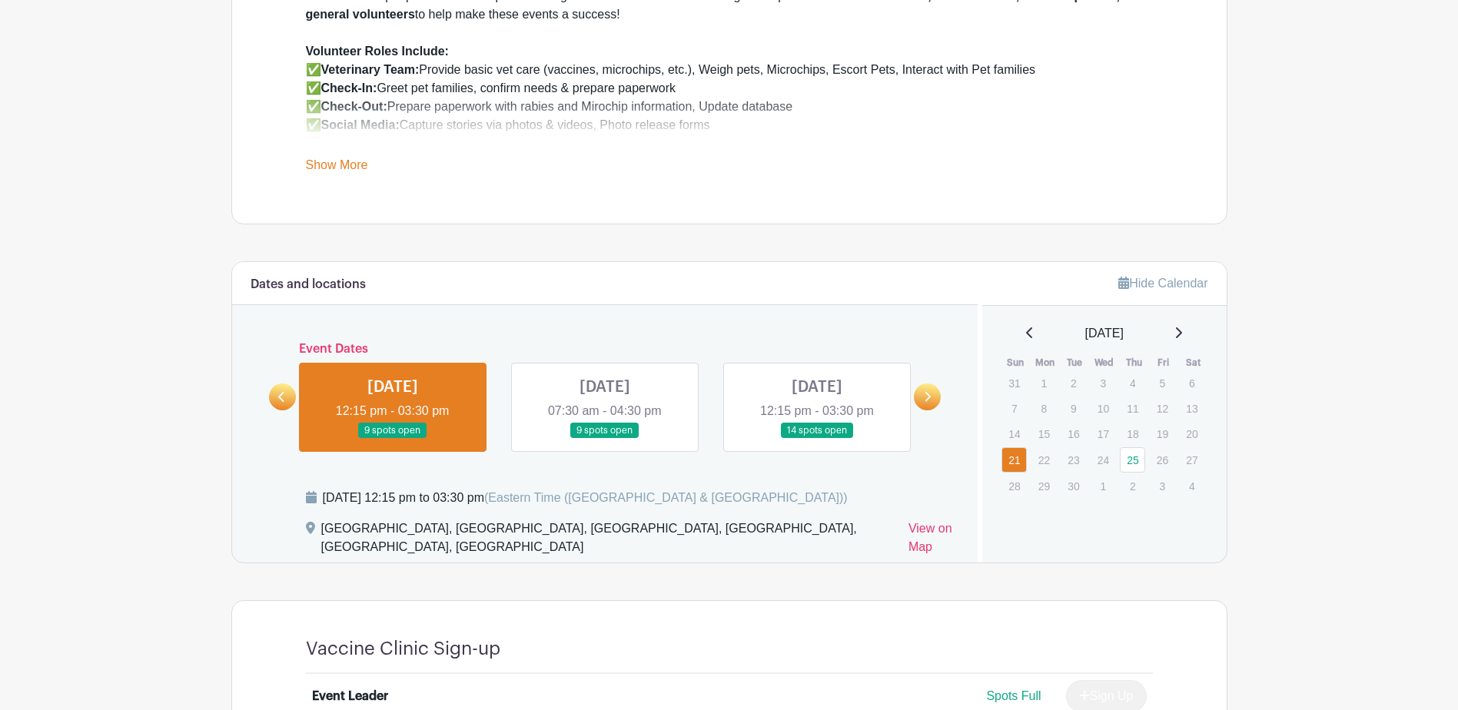
click at [284, 397] on icon at bounding box center [281, 397] width 7 height 12
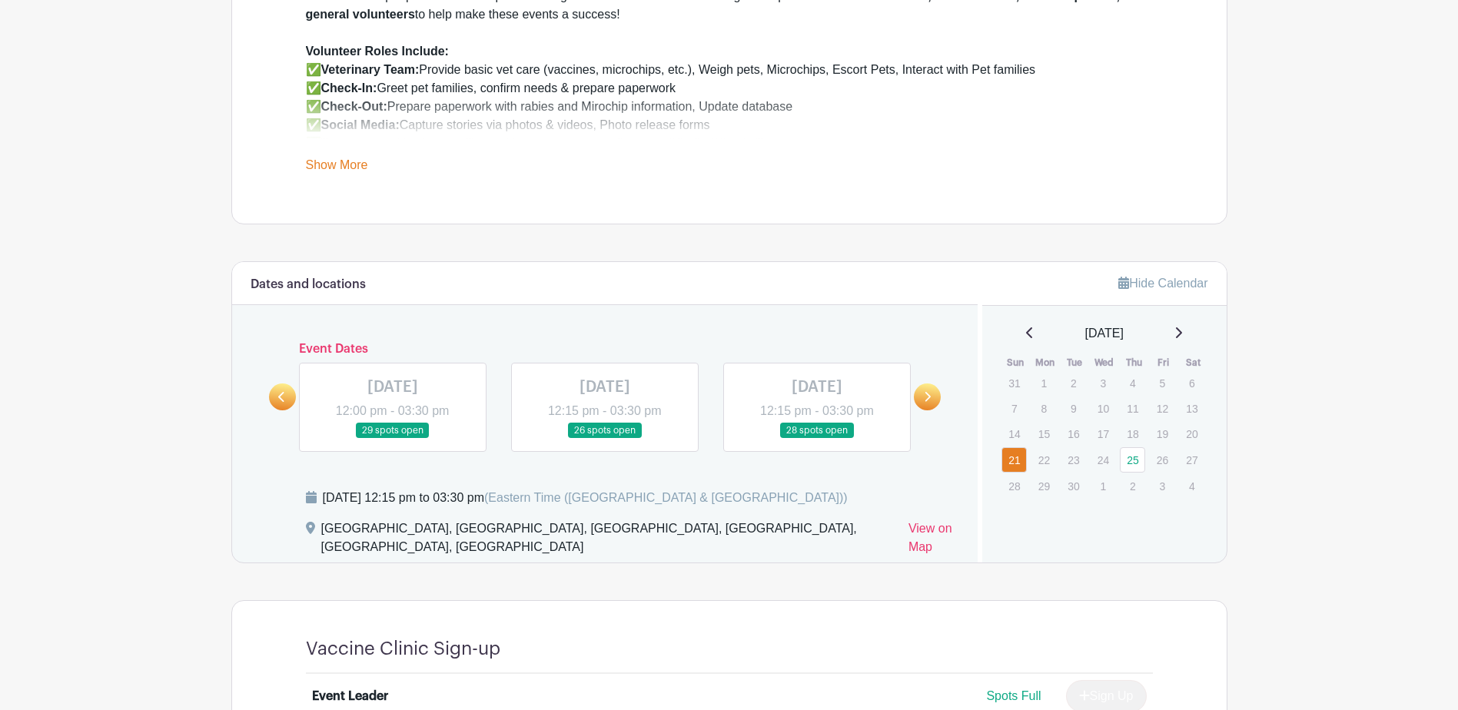
click at [927, 398] on icon at bounding box center [927, 397] width 7 height 12
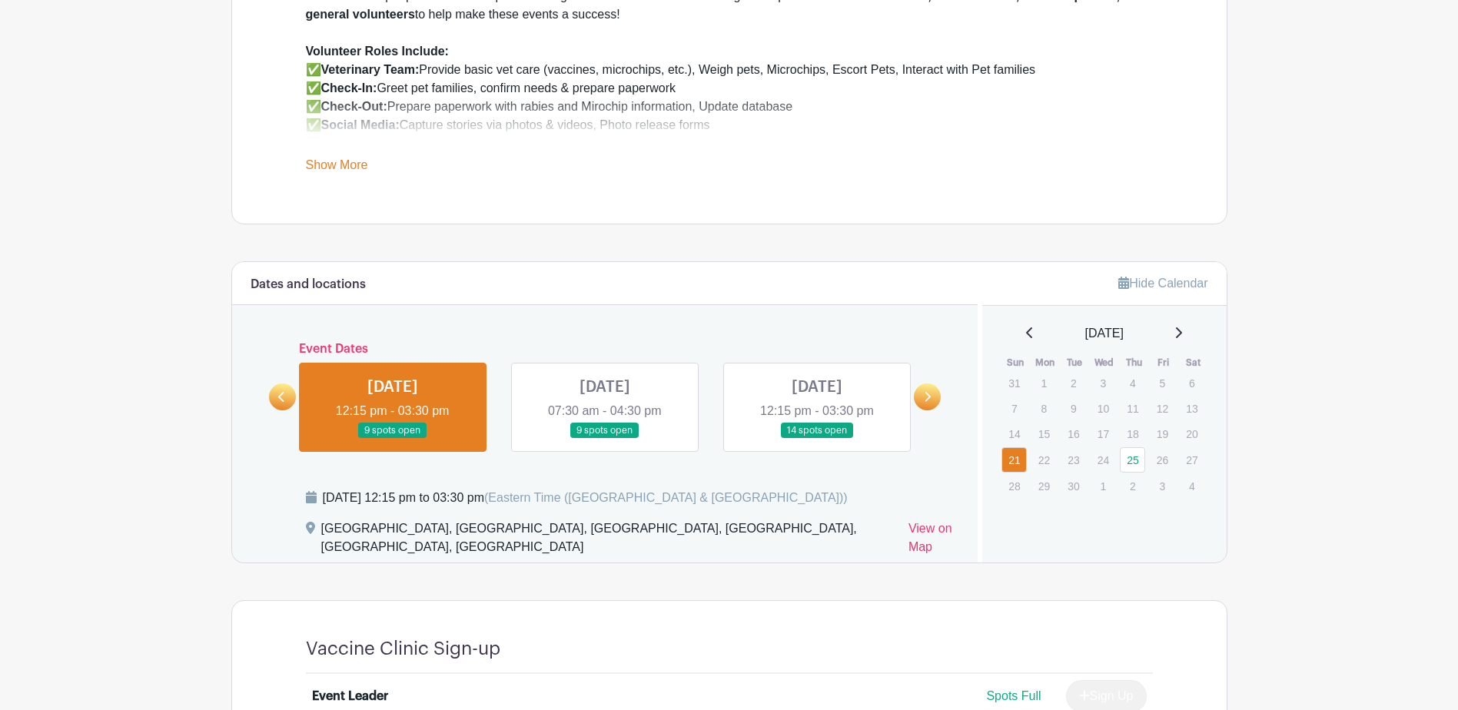
click at [605, 439] on link at bounding box center [605, 439] width 0 height 0
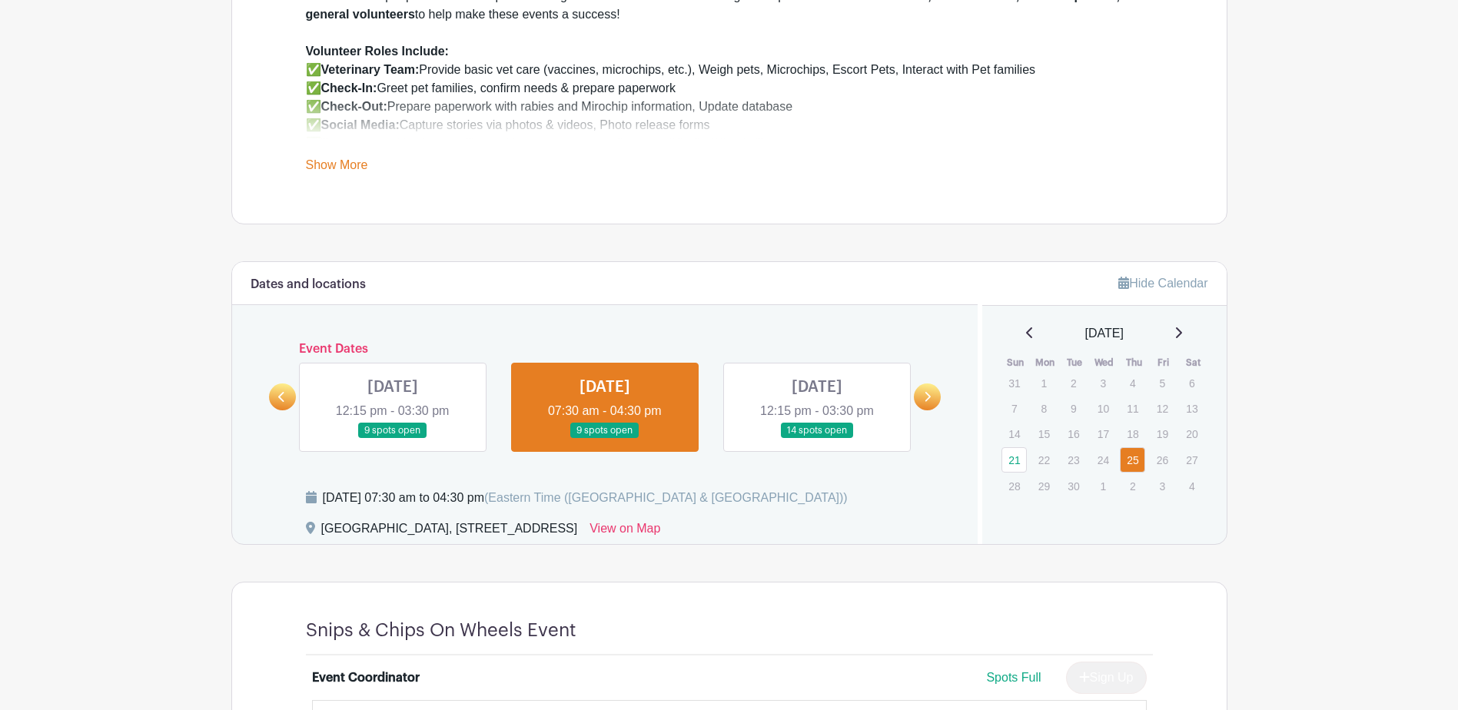
click at [817, 439] on link at bounding box center [817, 439] width 0 height 0
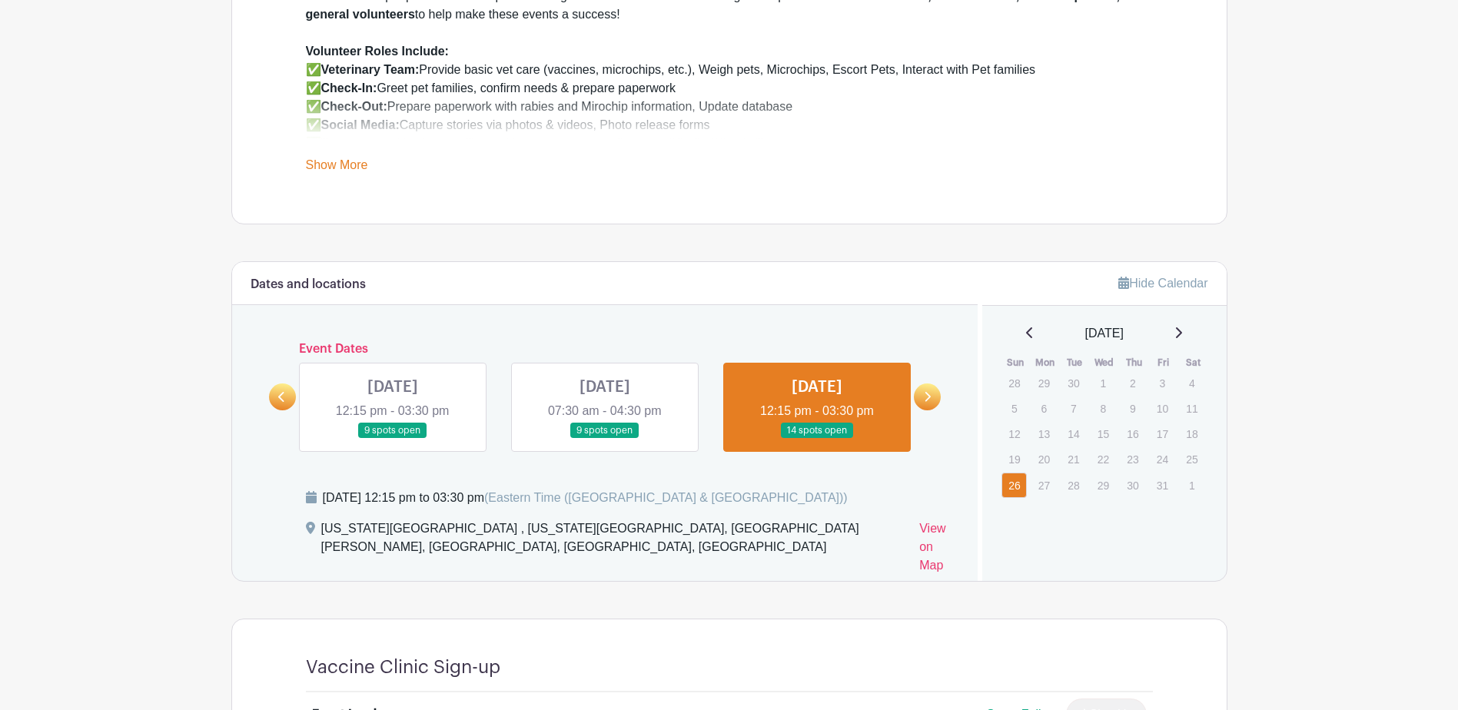
click at [393, 439] on link at bounding box center [393, 439] width 0 height 0
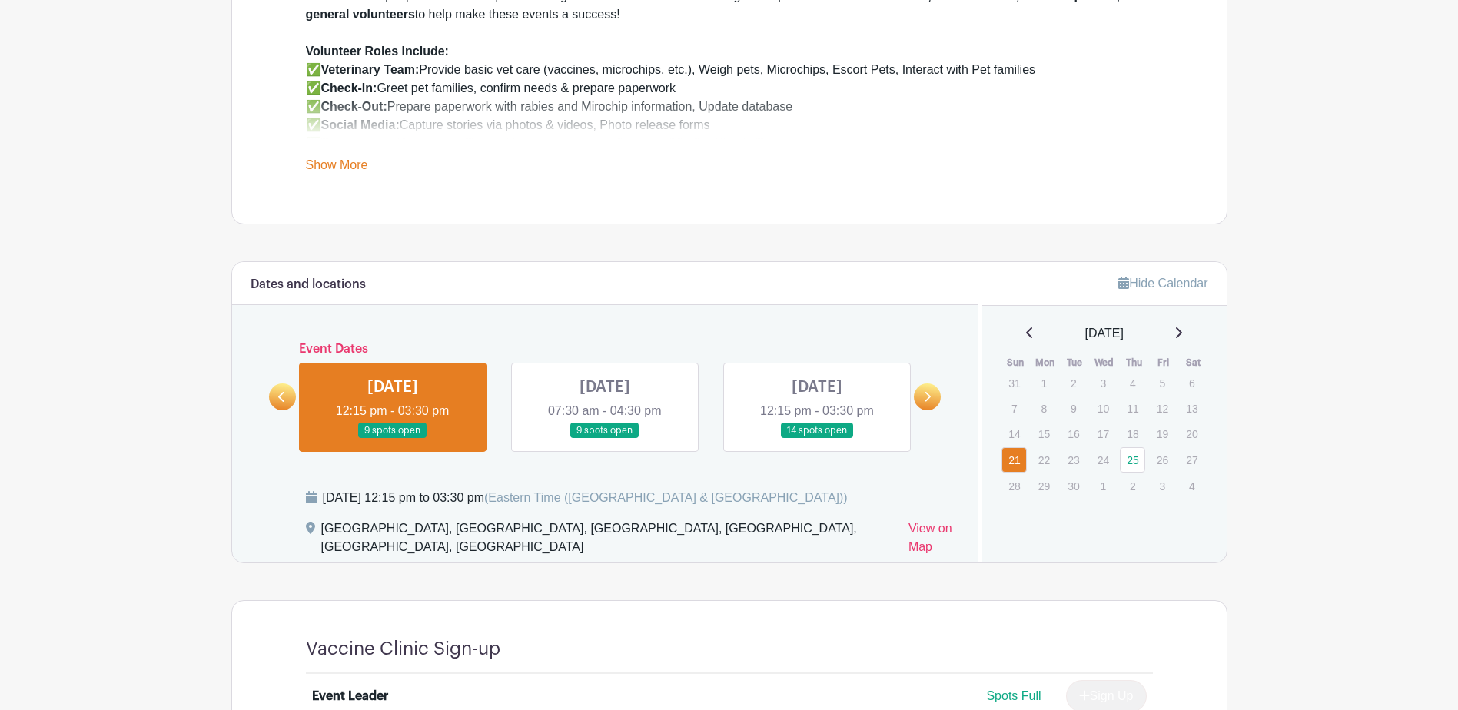
click at [817, 439] on link at bounding box center [817, 439] width 0 height 0
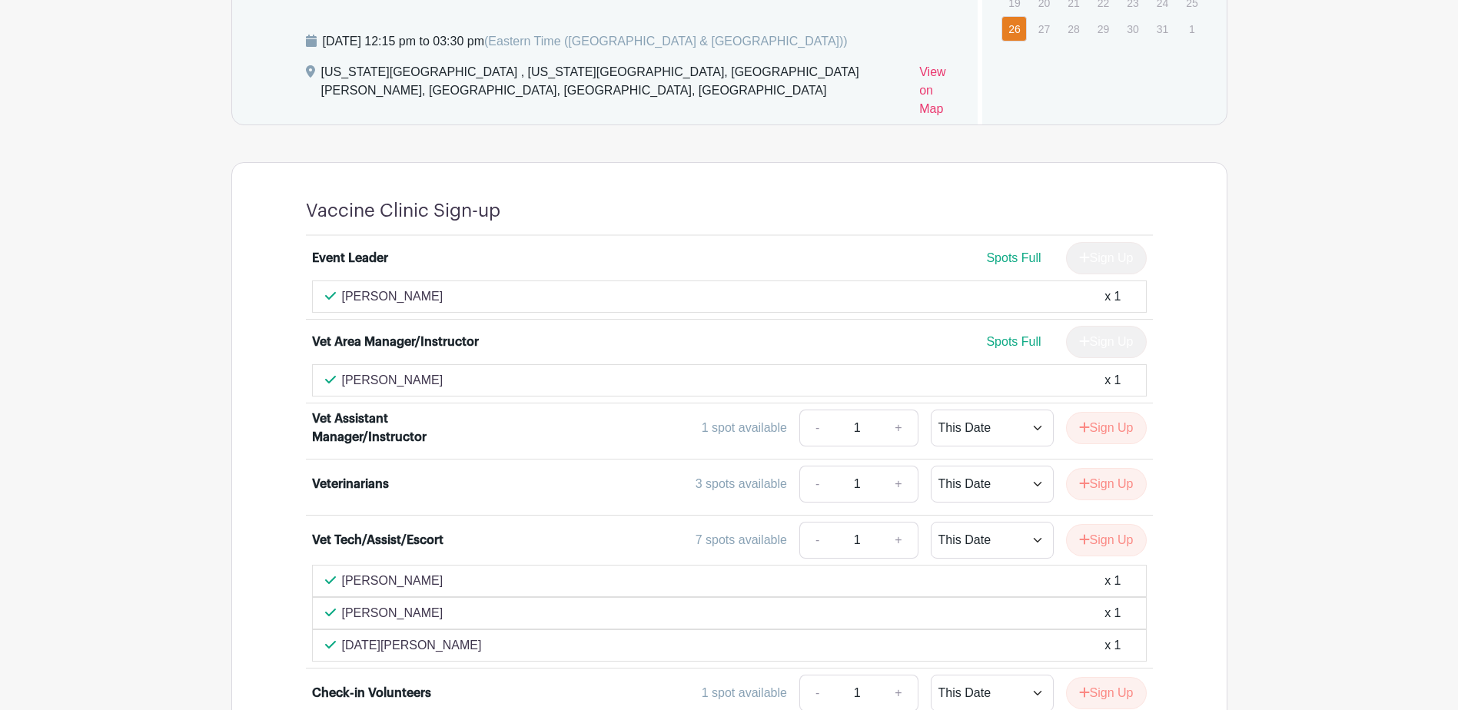
scroll to position [1173, 0]
